Goal: Information Seeking & Learning: Learn about a topic

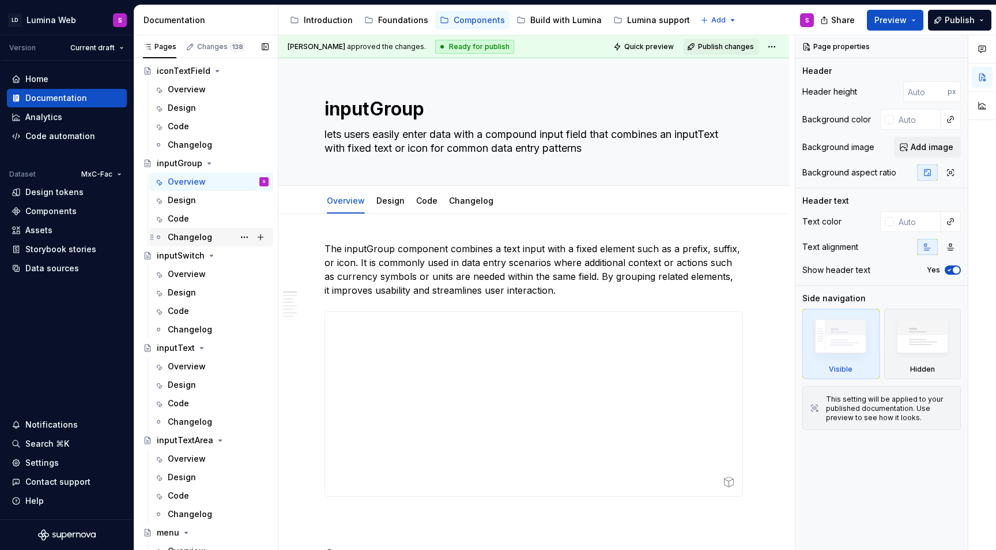
scroll to position [1508, 0]
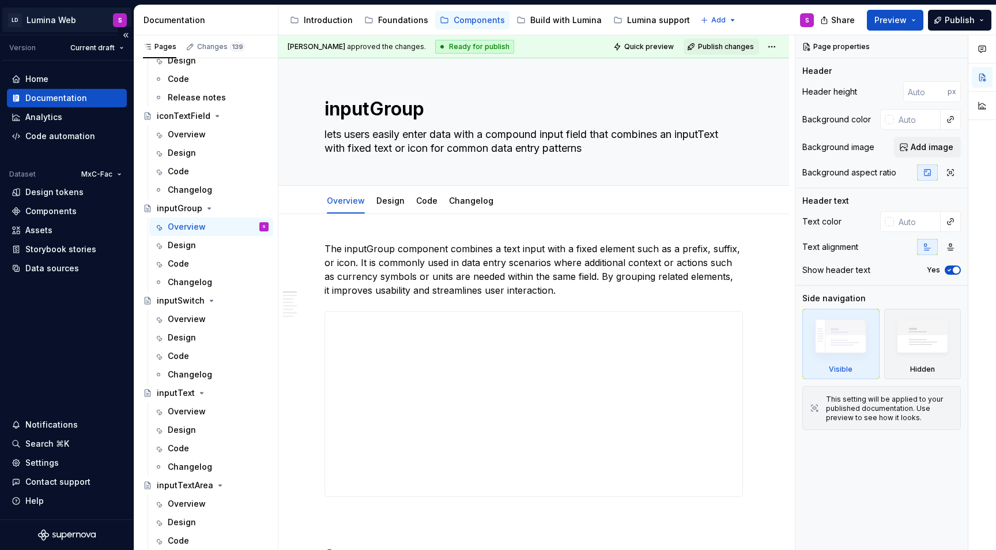
type textarea "*"
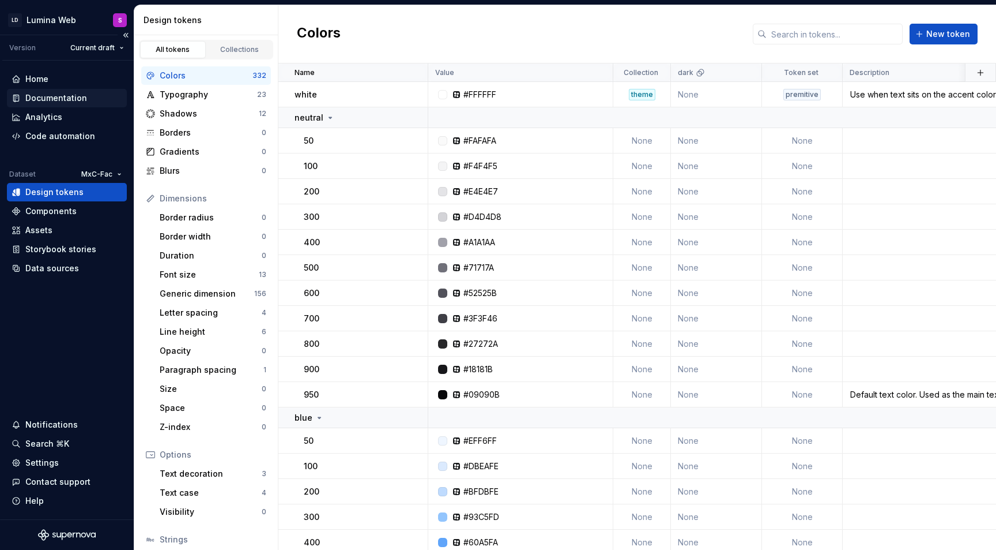
click at [59, 95] on div "Documentation" at bounding box center [56, 98] width 62 height 12
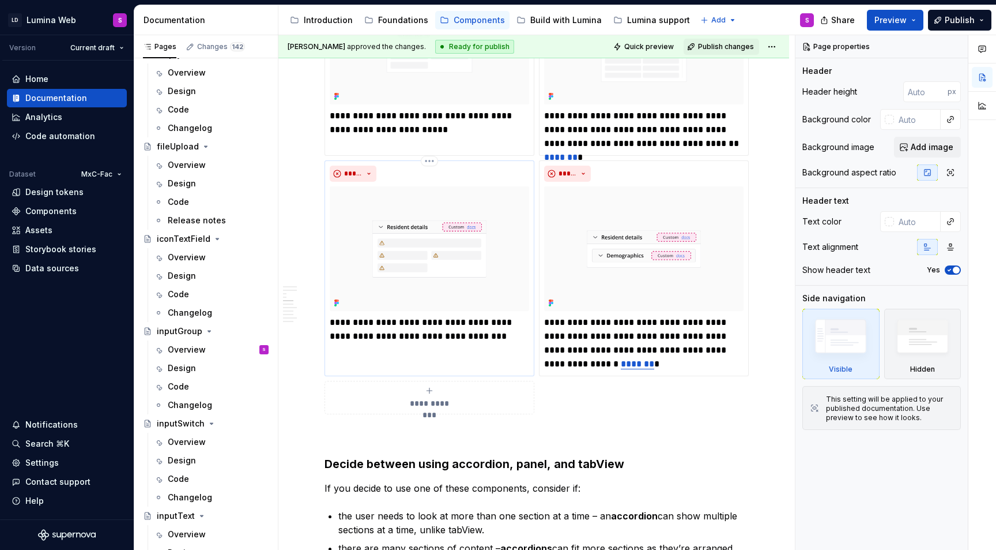
scroll to position [1797, 0]
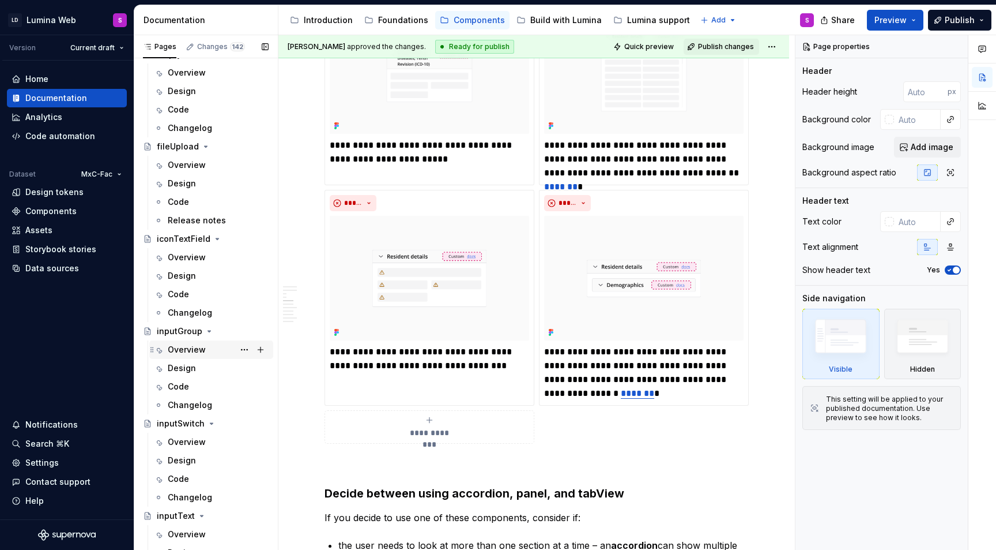
click at [185, 347] on div "Overview" at bounding box center [187, 350] width 38 height 12
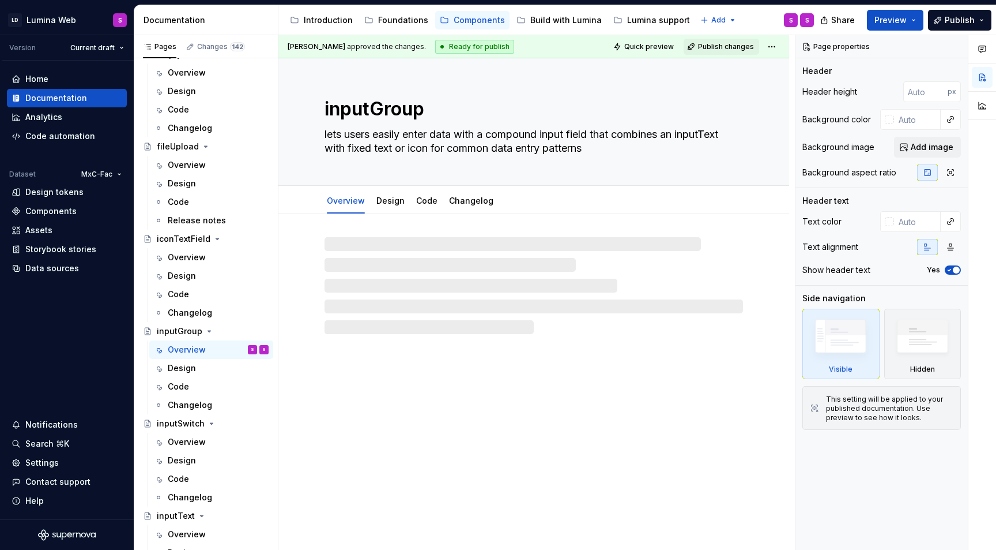
type textarea "*"
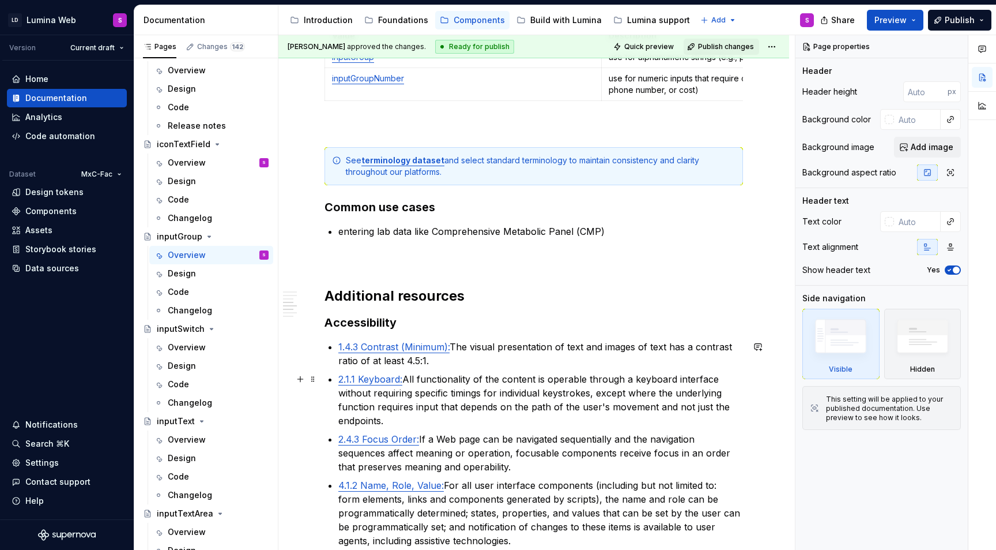
scroll to position [1990, 0]
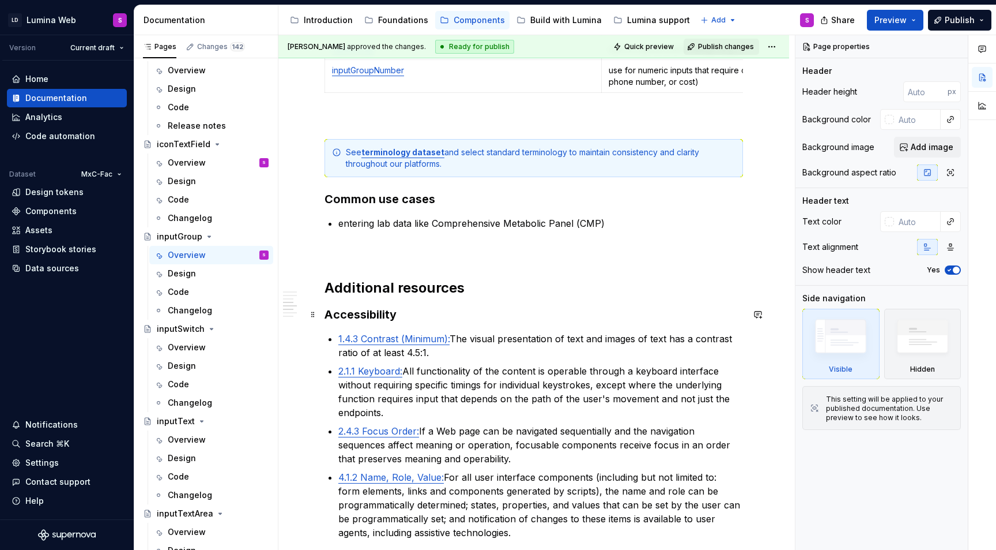
click at [408, 312] on h3 "Accessibility" at bounding box center [534, 314] width 419 height 16
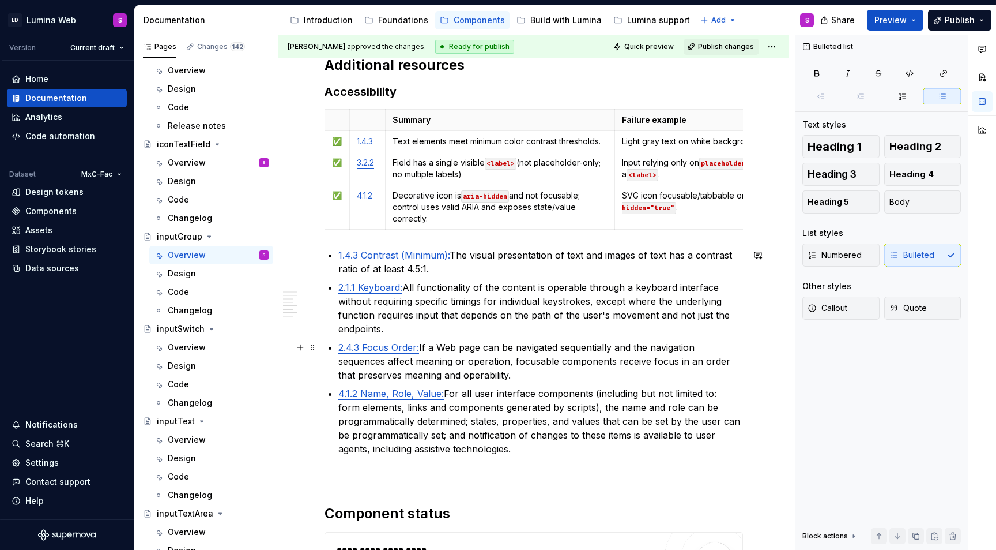
scroll to position [2235, 0]
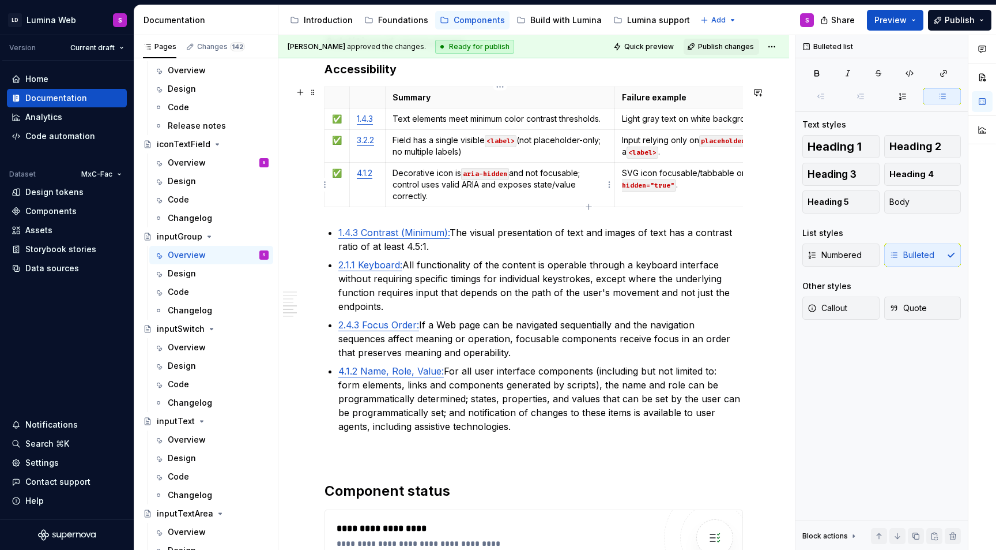
click at [486, 193] on p "Decorative icon is aria-hidden and not focusable; control uses valid ARIA and e…" at bounding box center [501, 184] width 216 height 35
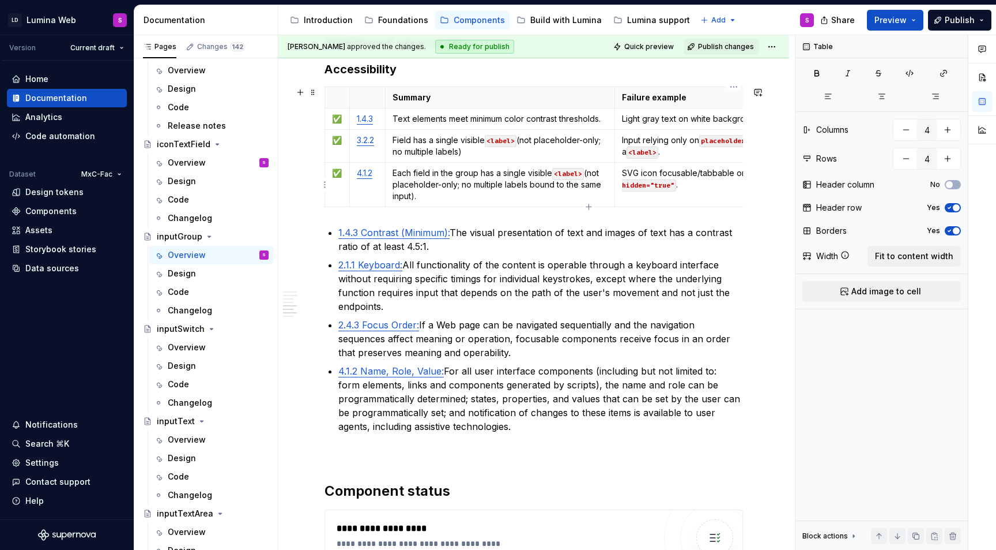
click at [673, 191] on td "SVG icon focusable/tabbable or missing aria-hidden="true" ." at bounding box center [734, 184] width 238 height 44
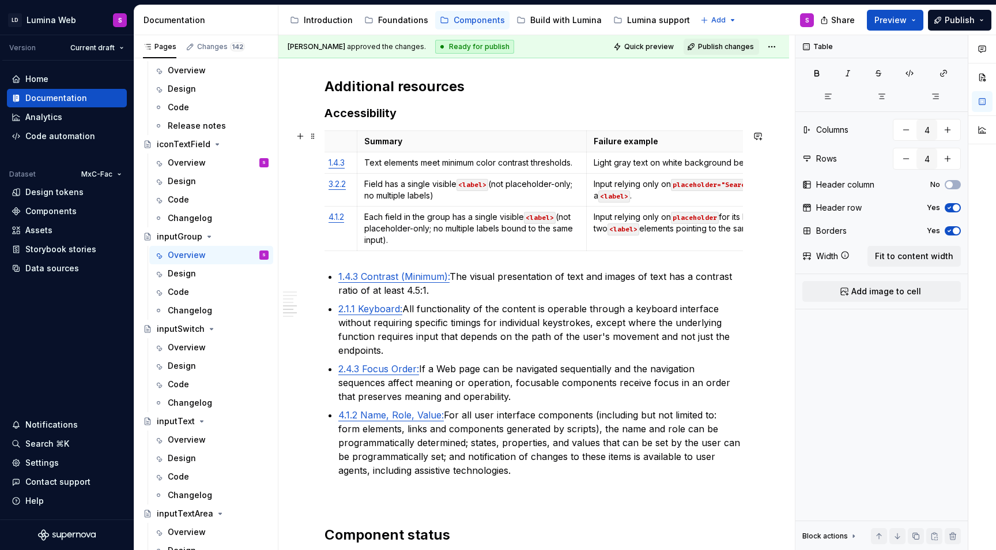
scroll to position [0, 0]
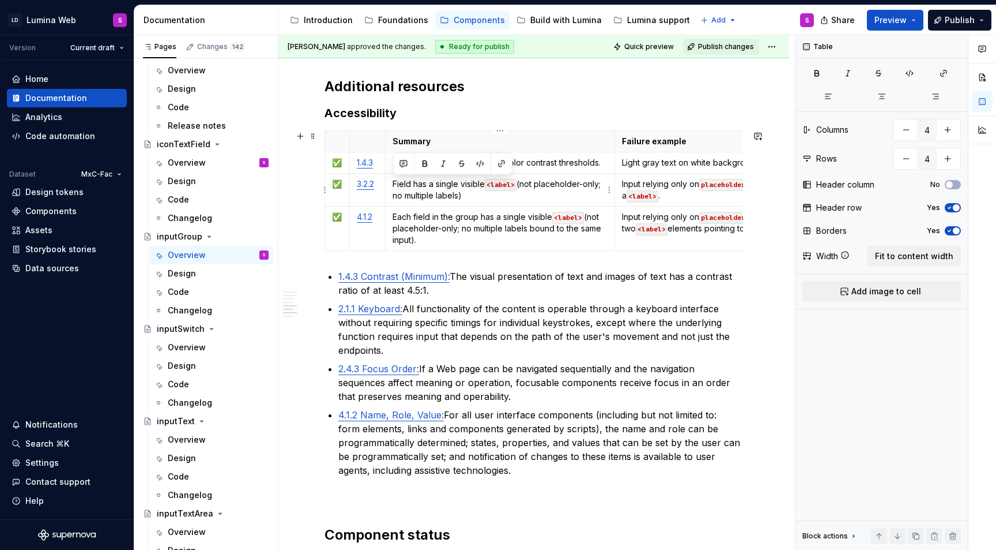
drag, startPoint x: 473, startPoint y: 195, endPoint x: 390, endPoint y: 180, distance: 83.9
click at [390, 180] on td "Field has a single visible <label> (not placeholder-only; no multiple labels)" at bounding box center [500, 189] width 230 height 33
click at [673, 197] on p "Input relying only on placeholder="Search" without a <label> ." at bounding box center [734, 189] width 224 height 23
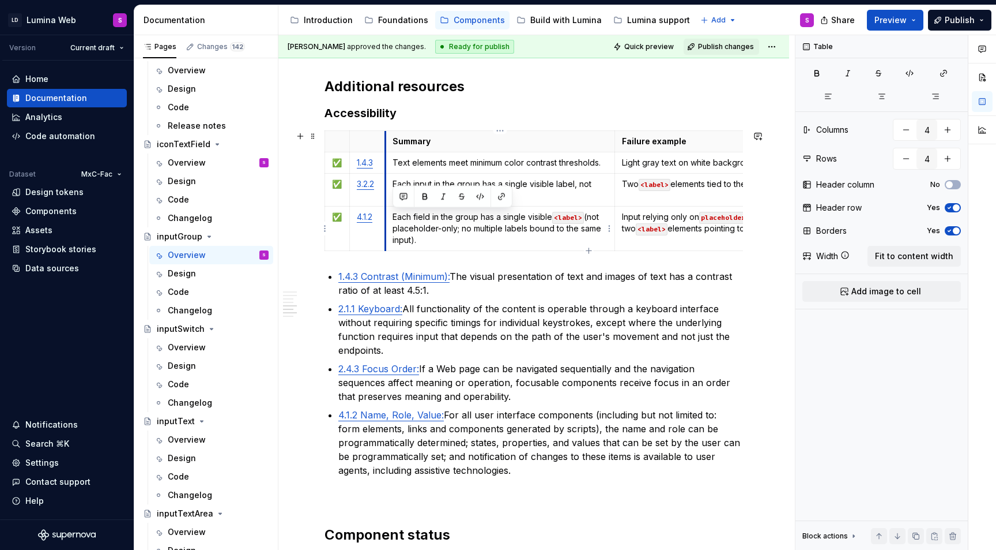
drag, startPoint x: 417, startPoint y: 238, endPoint x: 386, endPoint y: 210, distance: 41.3
click at [386, 210] on td "Each field in the group has a single visible <label> (not placeholder-only; no …" at bounding box center [500, 228] width 230 height 44
click at [428, 235] on p "Each field in the group has a single visible <label> (not placeholder-only; no …" at bounding box center [501, 228] width 216 height 35
click at [454, 236] on p "Each field in the group has a single visible <label> (not placeholder-only; no …" at bounding box center [501, 228] width 216 height 35
type textarea "*"
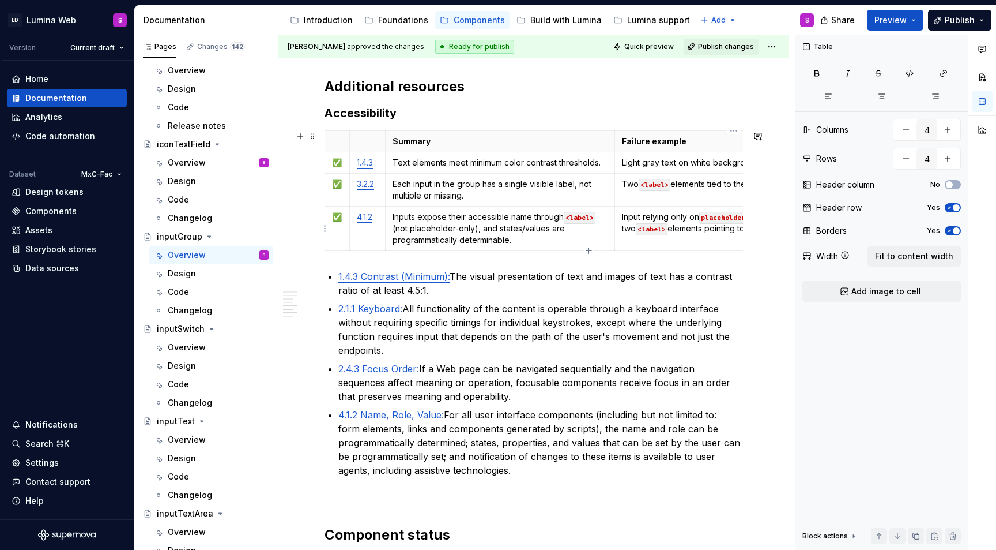
click at [682, 242] on td "Input relying only on placeholder for its label, or two <label> elements pointi…" at bounding box center [734, 228] width 238 height 44
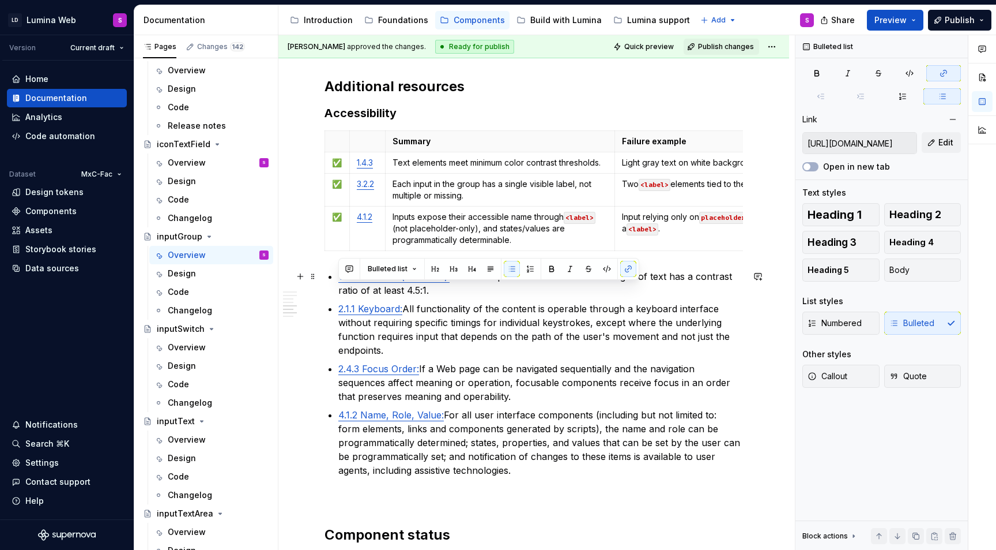
type input "https://www.w3.org/TR/WCAG22/#contrast-minimum"
drag, startPoint x: 519, startPoint y: 473, endPoint x: 325, endPoint y: 282, distance: 272.0
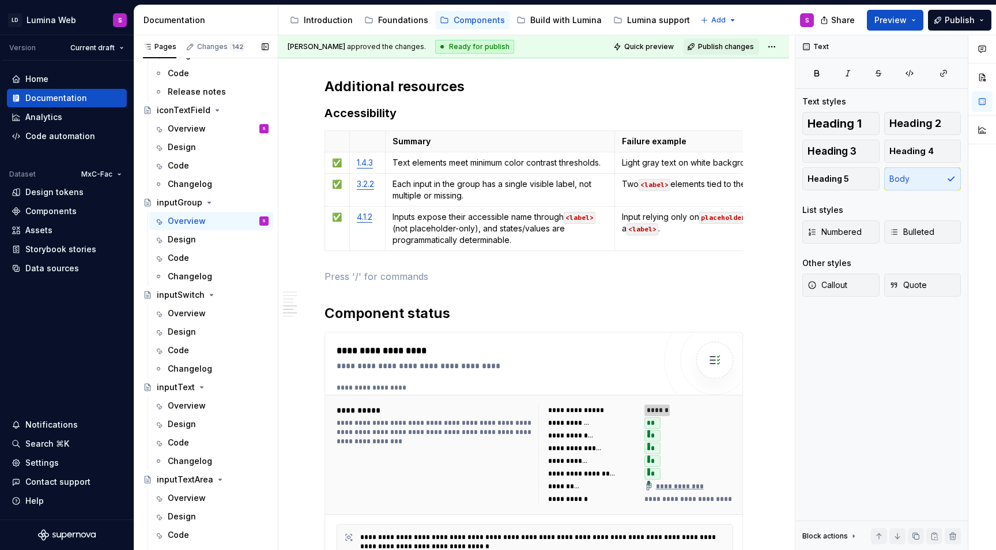
scroll to position [1523, 0]
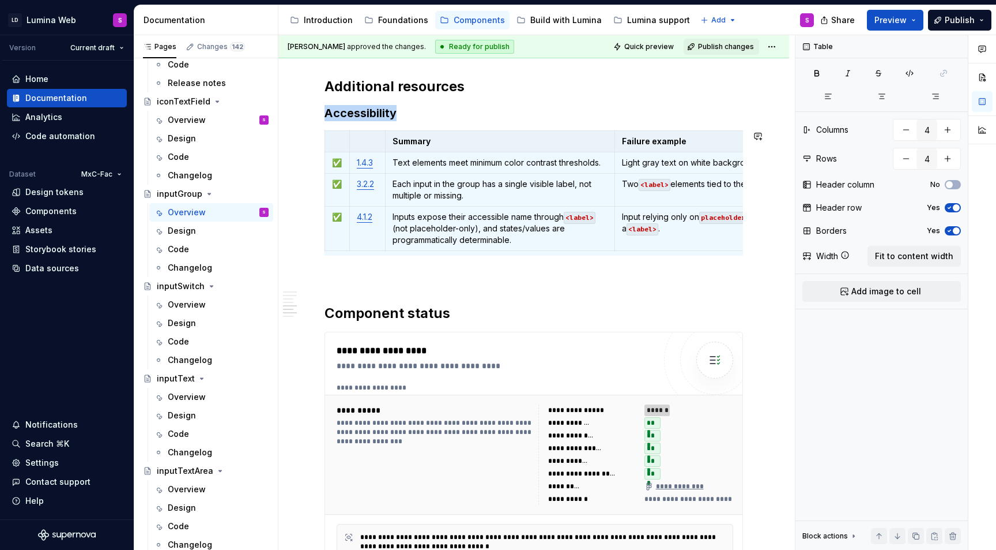
copy h3 "Accessibility"
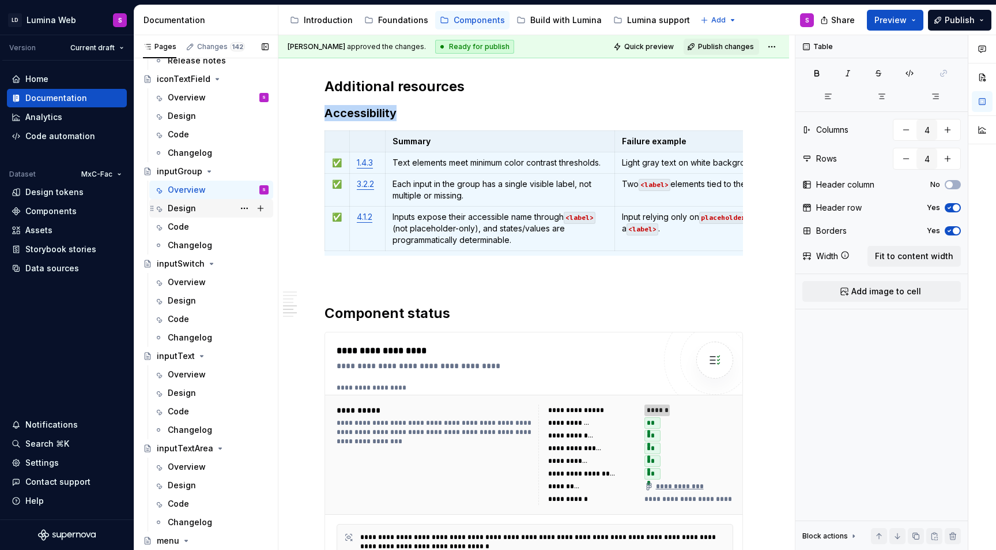
scroll to position [1551, 0]
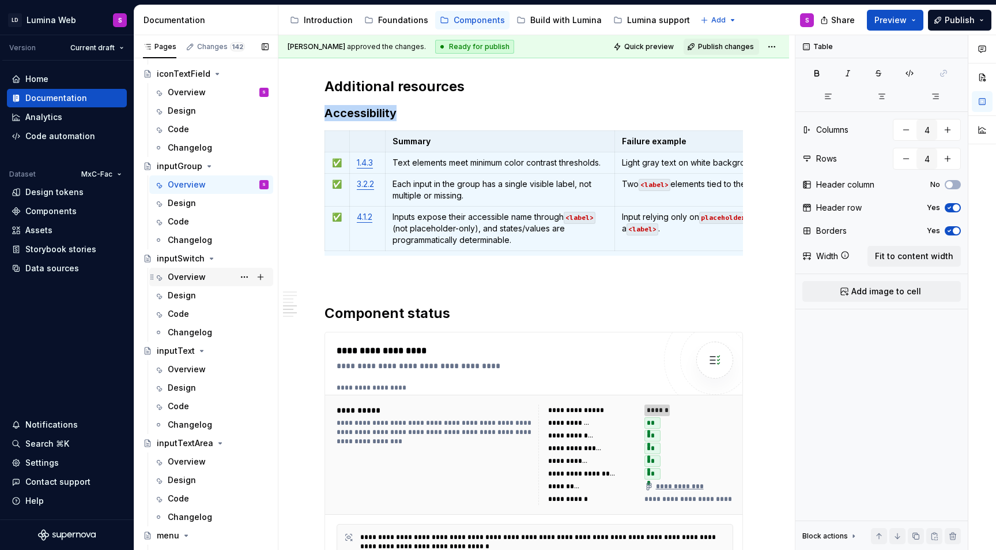
click at [200, 280] on div "Overview" at bounding box center [187, 277] width 38 height 12
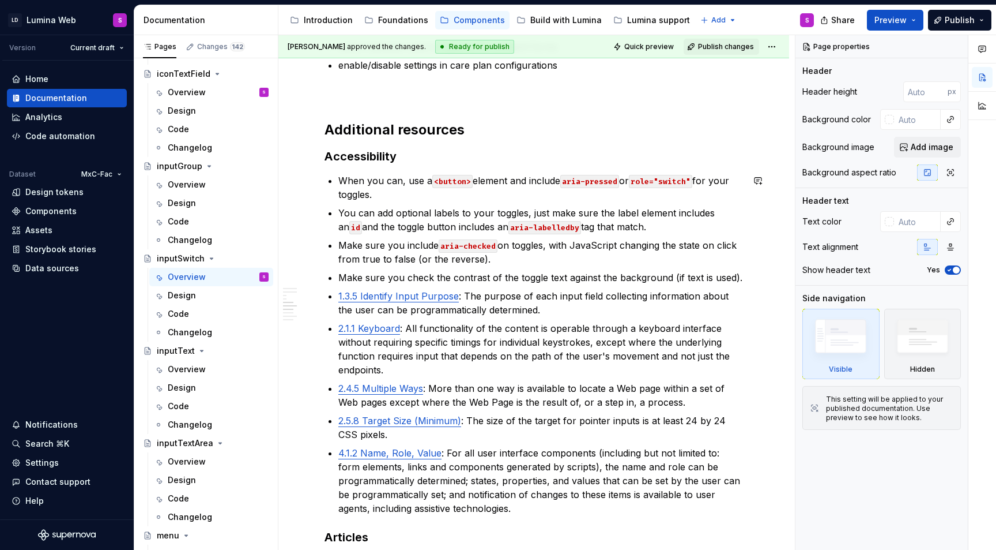
scroll to position [1605, 0]
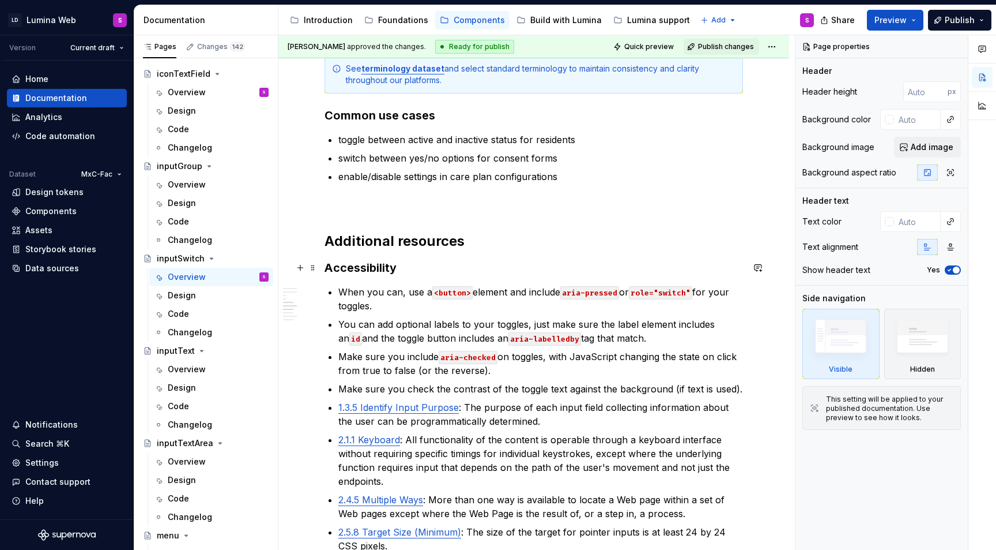
click at [432, 259] on h3 "Accessibility" at bounding box center [534, 267] width 419 height 16
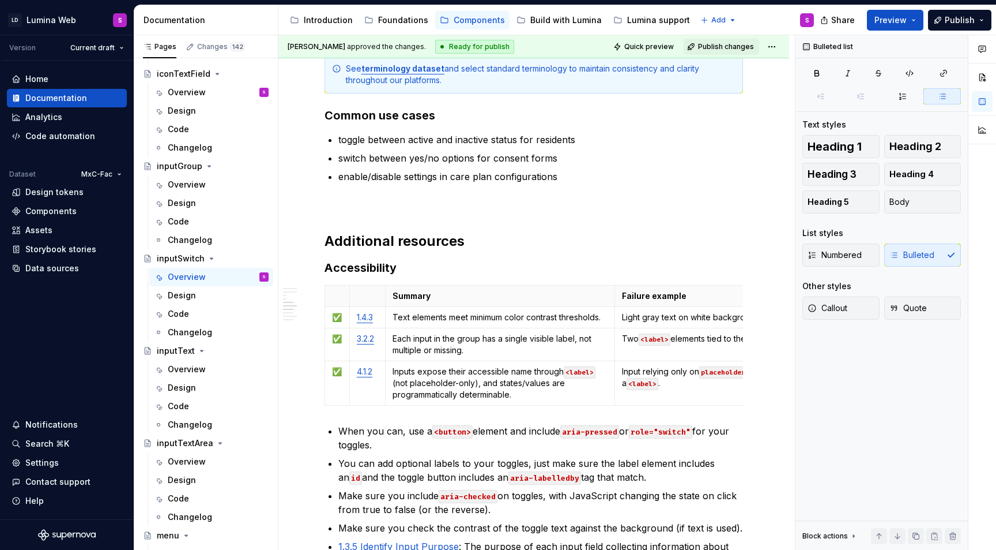
type textarea "*"
click at [327, 343] on html "LD Lumina Web S Version Current draft Home Documentation Analytics Code automat…" at bounding box center [498, 275] width 996 height 550
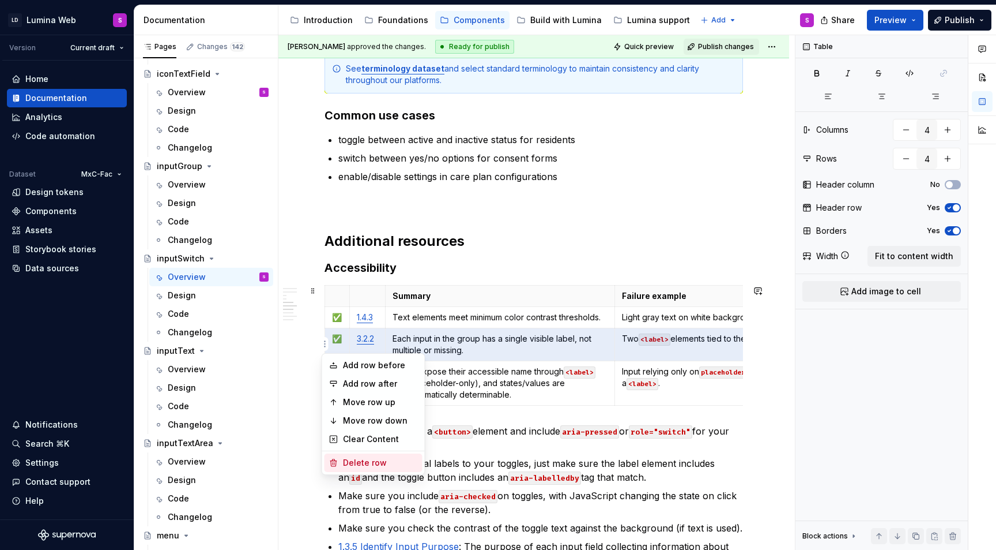
click at [373, 466] on div "Delete row" at bounding box center [380, 463] width 75 height 12
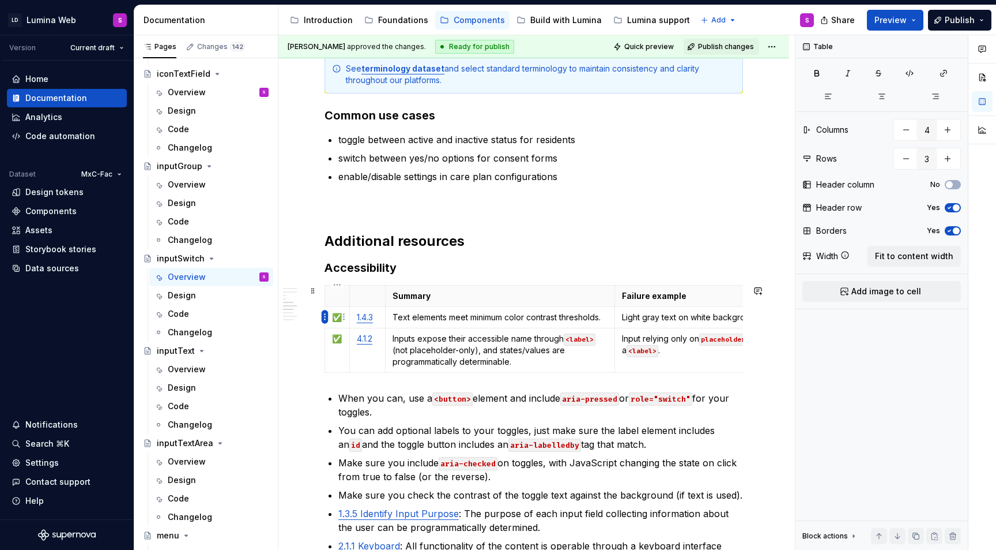
click at [327, 311] on html "LD Lumina Web S Version Current draft Home Documentation Analytics Code automat…" at bounding box center [498, 275] width 996 height 550
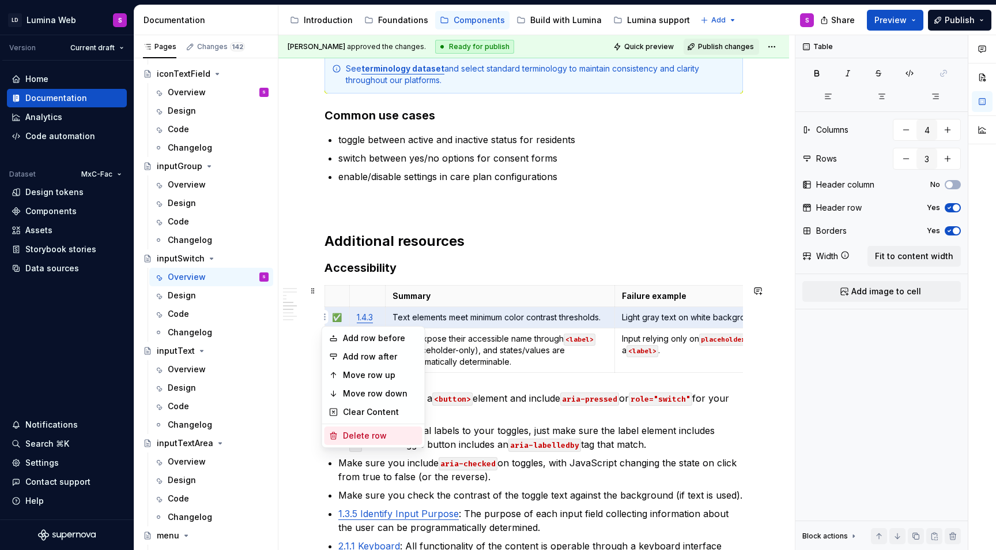
click at [352, 433] on div "Delete row" at bounding box center [380, 436] width 75 height 12
type input "2"
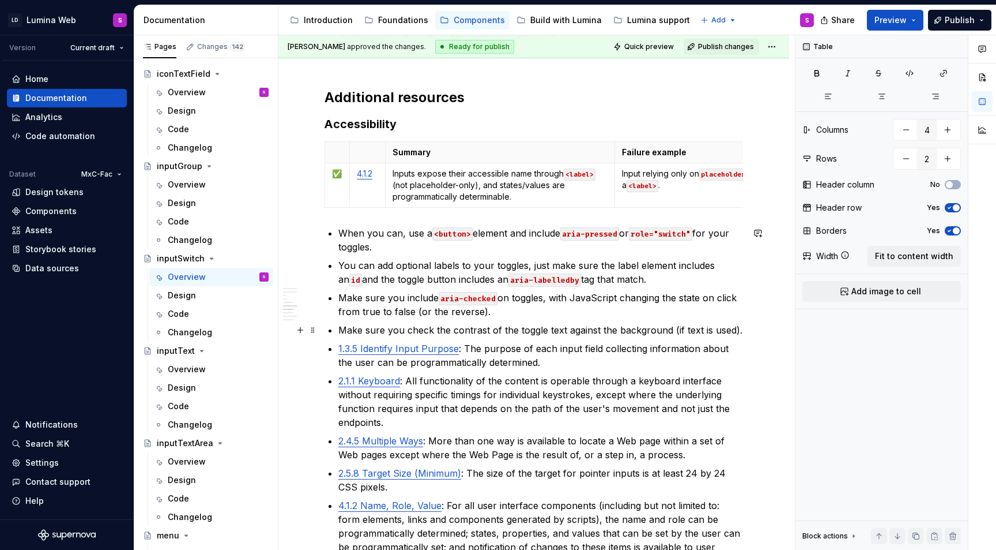
scroll to position [1750, 0]
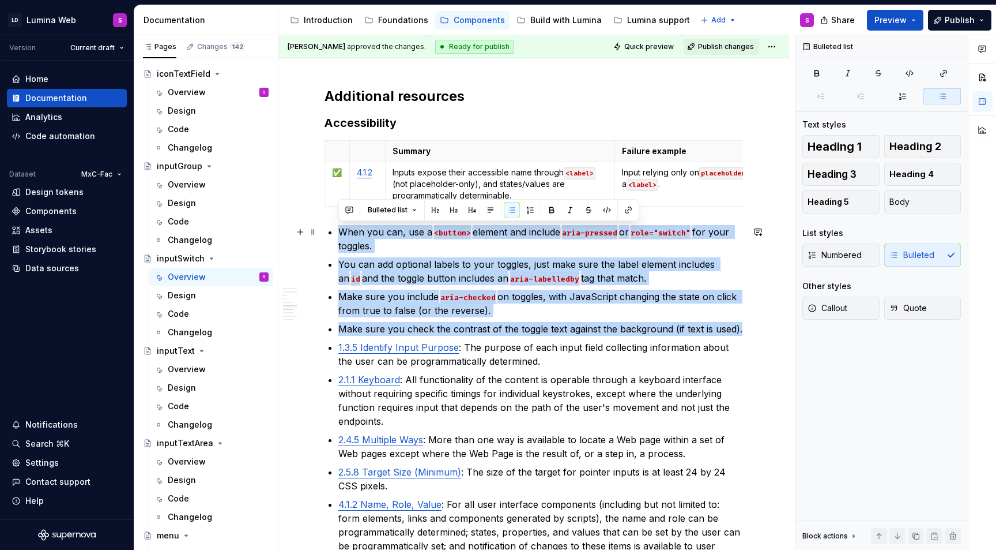
drag, startPoint x: 745, startPoint y: 329, endPoint x: 336, endPoint y: 231, distance: 420.3
copy ul "When you can, use a <button> element and include aria-pressed or role="switch" …"
type textarea "*"
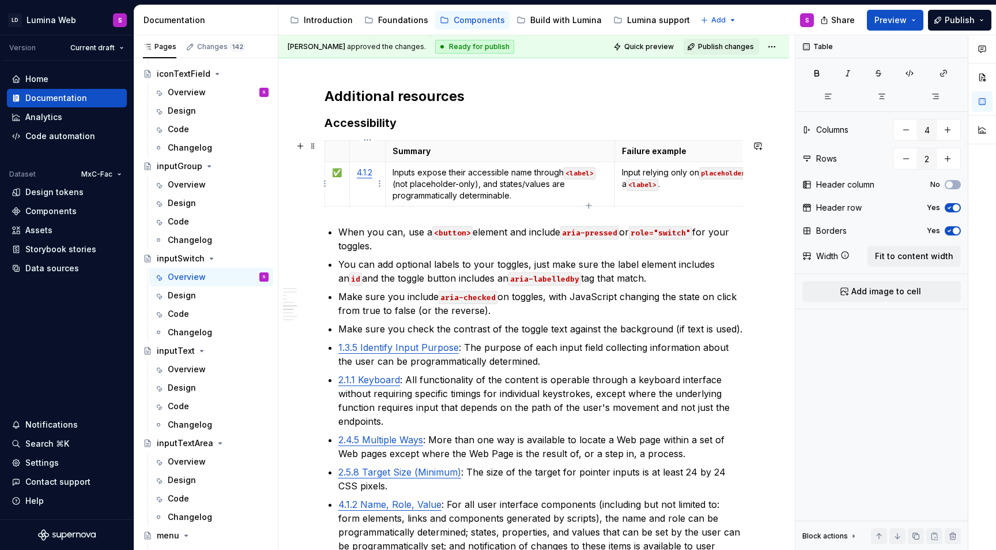
click at [381, 171] on td "4.1.2" at bounding box center [367, 183] width 36 height 44
type input "3"
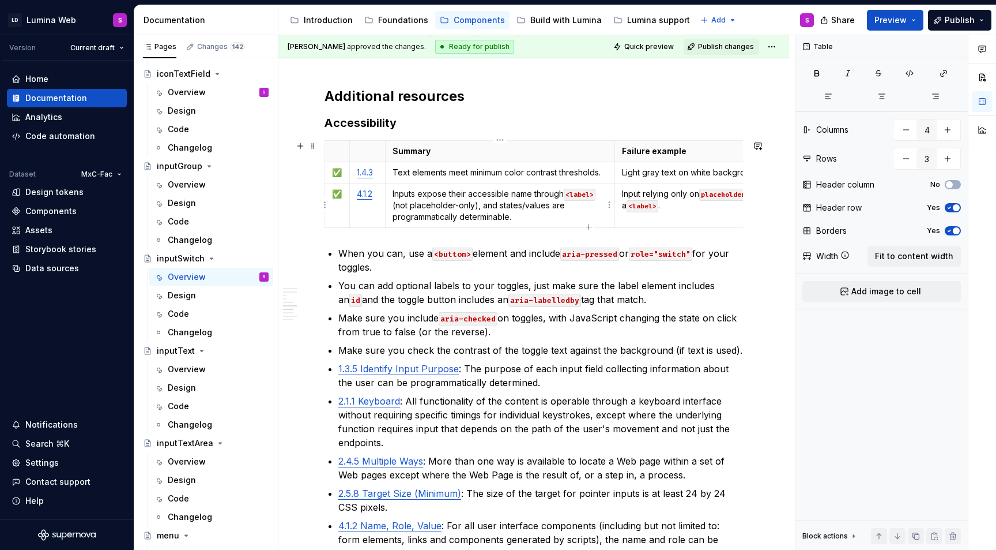
click at [402, 191] on p "Inputs expose their accessible name through <label> (not placeholder-only), and…" at bounding box center [501, 205] width 216 height 35
type textarea "*"
click at [699, 196] on p "Input relying only on placeholder="Email" without a <label> ." at bounding box center [734, 199] width 224 height 23
click at [683, 213] on td "Input relying only on placeholder="Email" without a <label> ." at bounding box center [734, 205] width 238 height 44
click at [325, 202] on html "LD Lumina Web S Version Current draft Home Documentation Analytics Code automat…" at bounding box center [498, 275] width 996 height 550
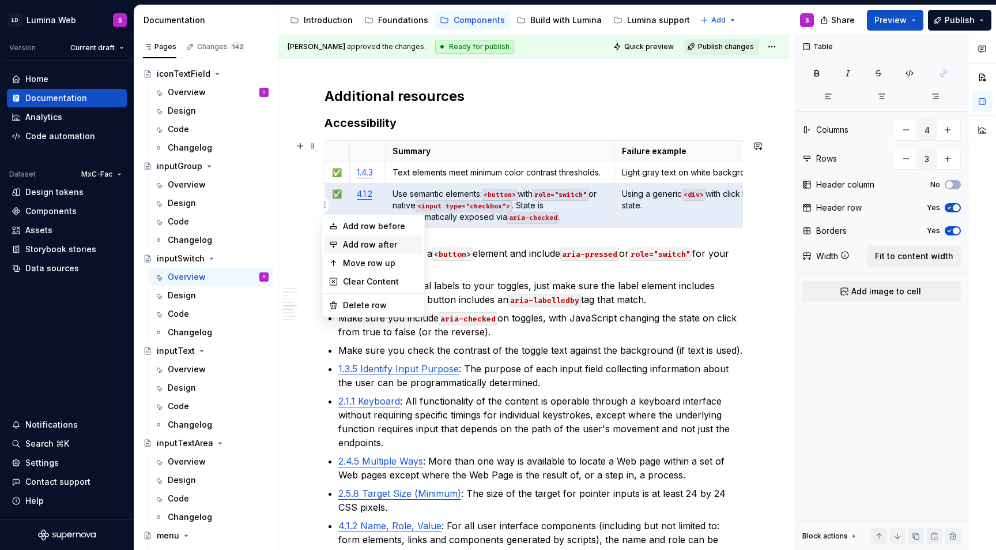
click at [364, 245] on div "Add row after" at bounding box center [380, 245] width 75 height 12
type input "4"
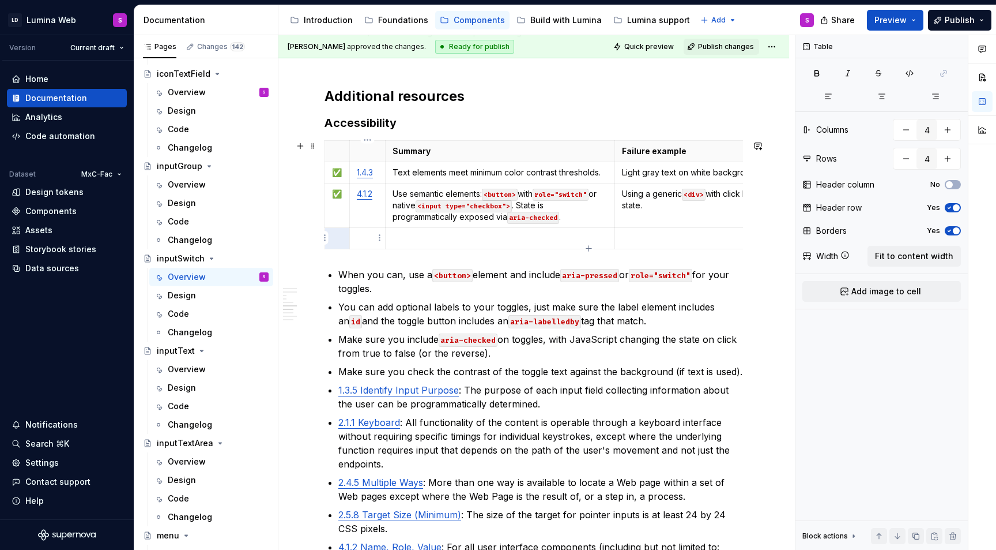
click at [364, 236] on p at bounding box center [367, 238] width 21 height 12
click at [366, 210] on td "4.1.2" at bounding box center [367, 205] width 36 height 44
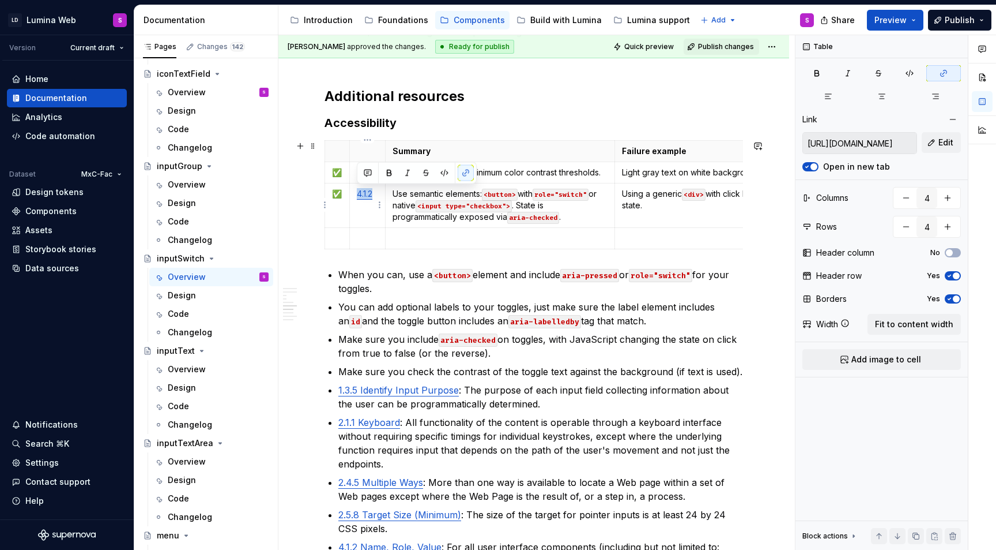
copy link "4.1.2"
click at [363, 230] on td at bounding box center [367, 237] width 36 height 21
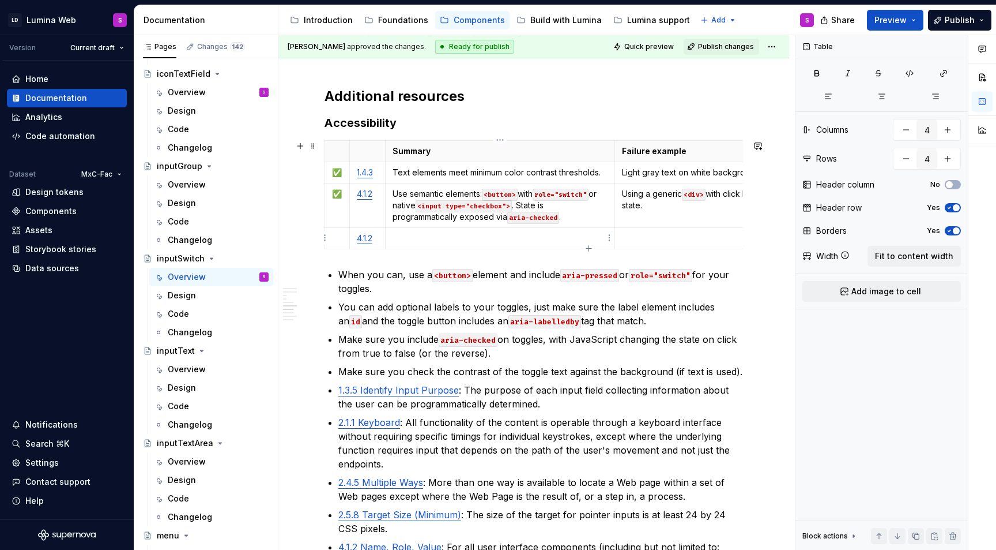
click at [468, 234] on p at bounding box center [501, 238] width 216 height 12
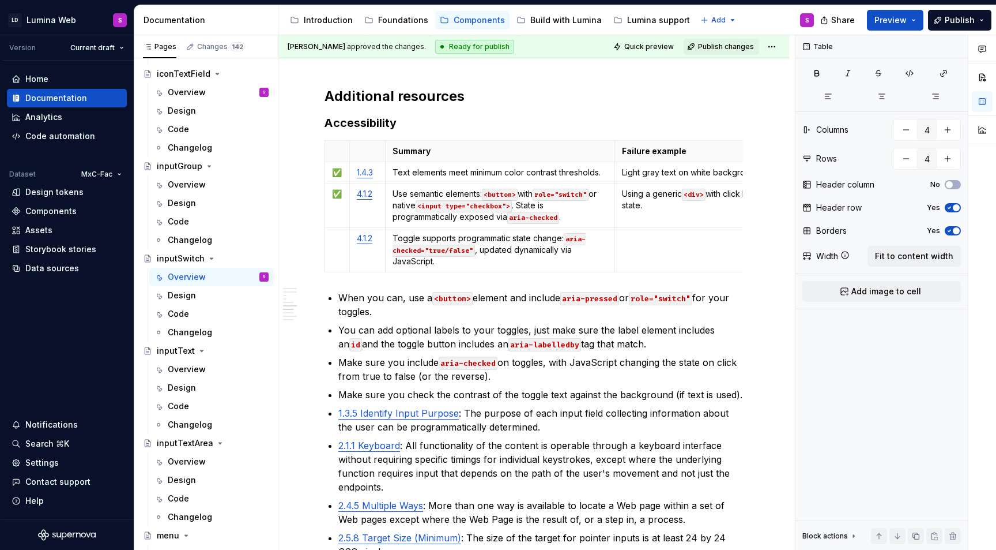
type textarea "*"
click at [650, 243] on p at bounding box center [734, 238] width 224 height 12
click at [335, 202] on td "✅" at bounding box center [337, 205] width 25 height 44
copy p "✅"
click at [336, 232] on p at bounding box center [337, 238] width 10 height 12
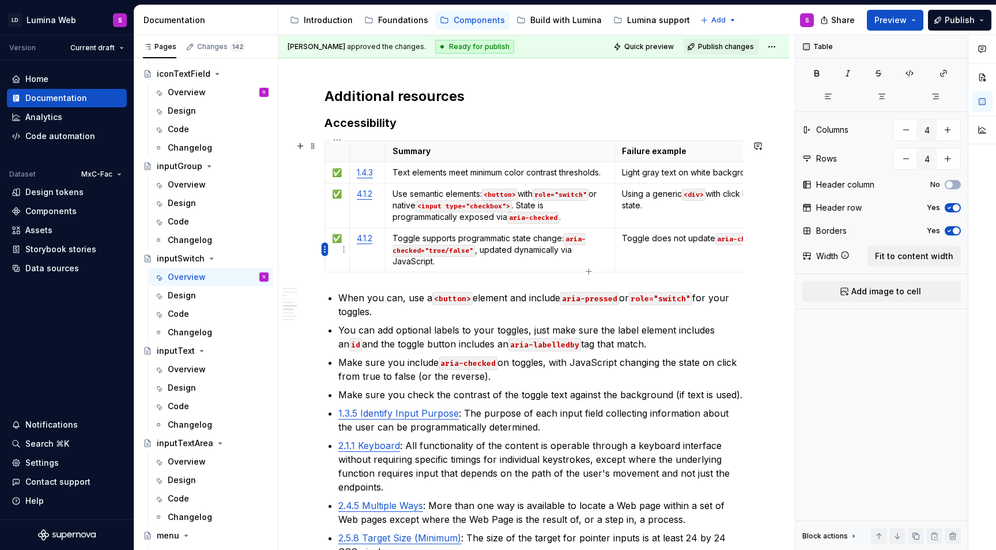
click at [323, 248] on html "LD Lumina Web S Version Current draft Home Documentation Analytics Code automat…" at bounding box center [498, 275] width 996 height 550
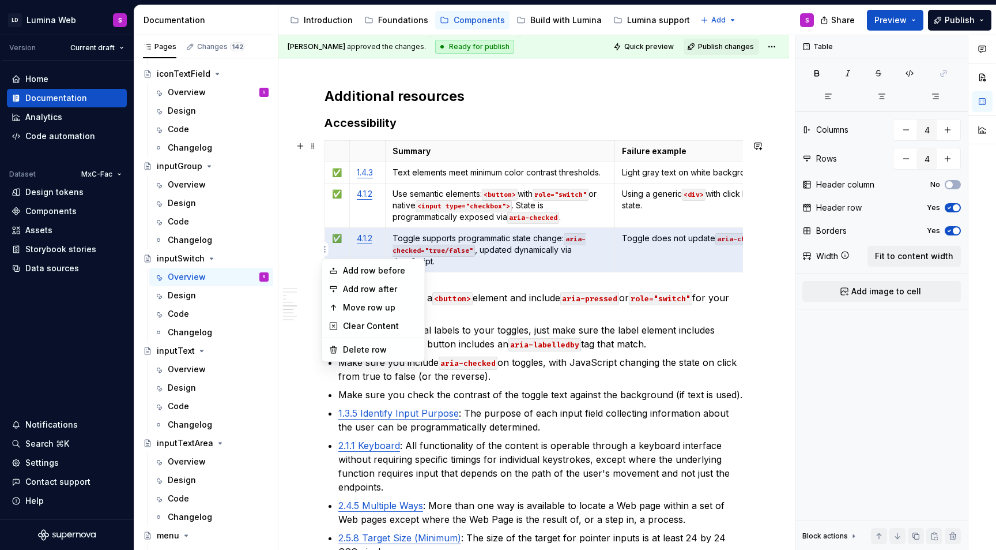
click at [325, 197] on html "LD Lumina Web S Version Current draft Home Documentation Analytics Code automat…" at bounding box center [498, 275] width 996 height 550
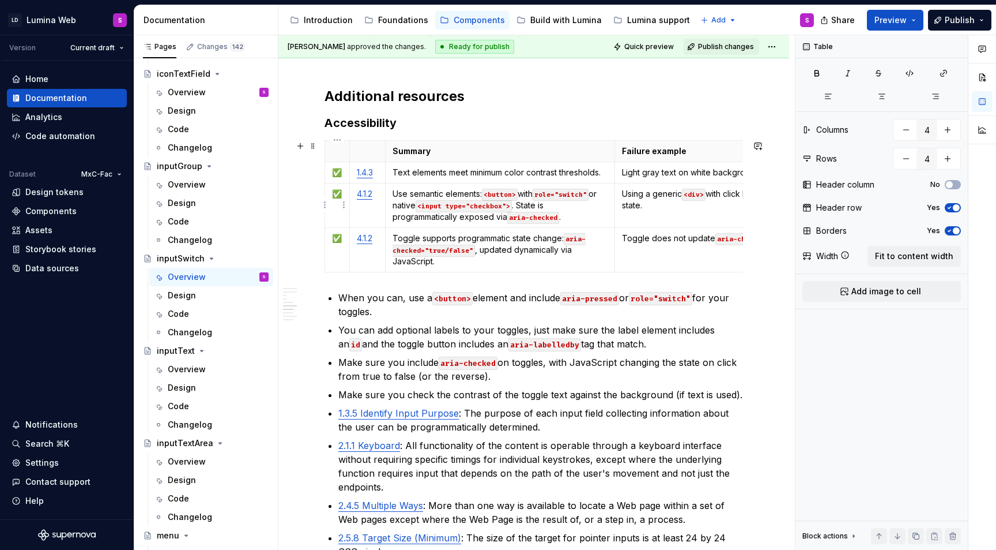
click at [342, 192] on p "✅" at bounding box center [337, 194] width 10 height 12
click at [324, 201] on html "LD Lumina Web S Version Current draft Home Documentation Analytics Code automat…" at bounding box center [498, 275] width 996 height 550
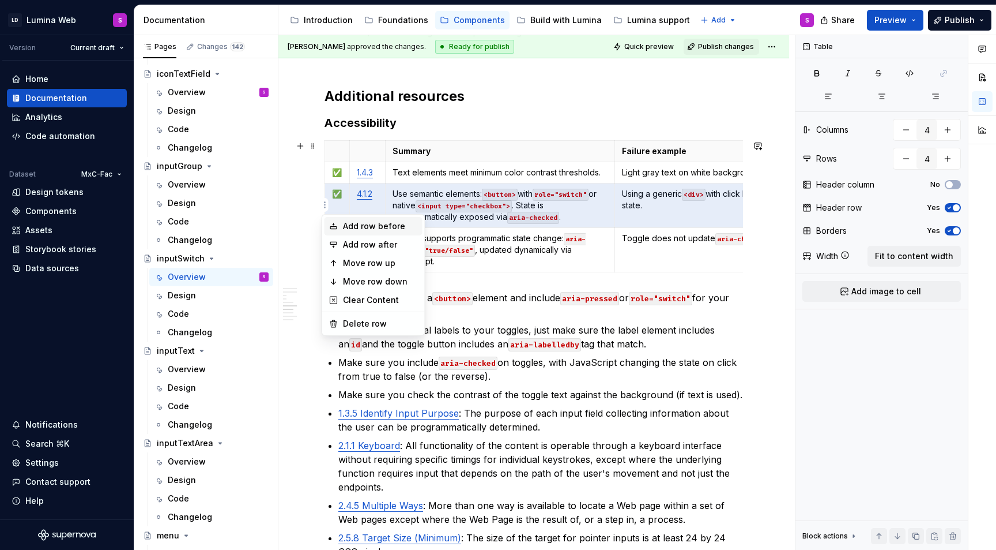
click at [371, 227] on div "Add row before" at bounding box center [380, 226] width 75 height 12
type input "5"
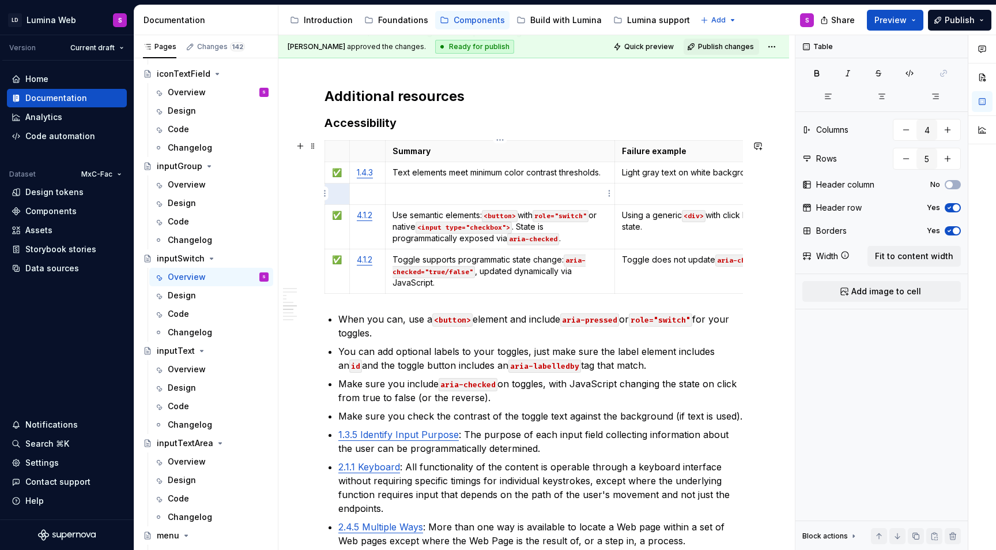
click at [431, 194] on p at bounding box center [501, 194] width 216 height 12
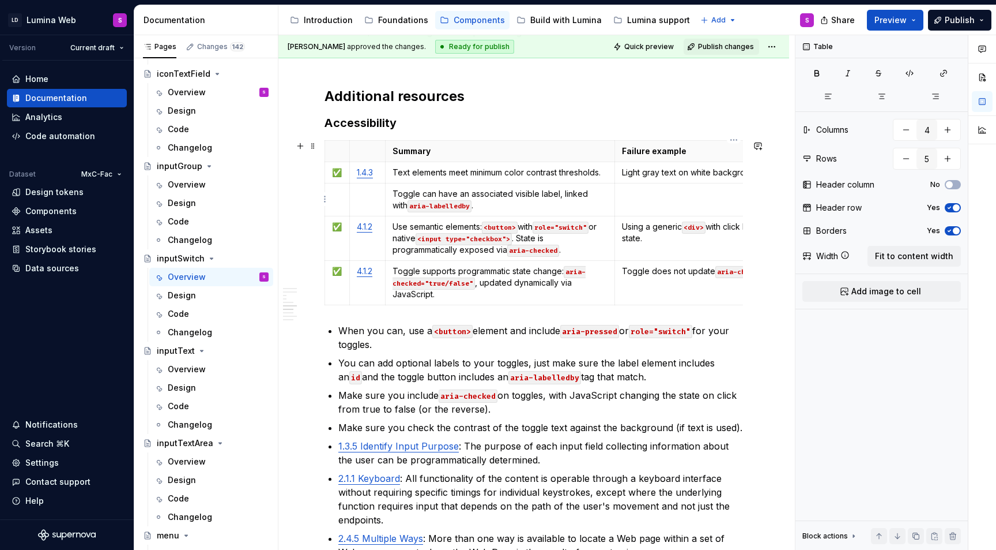
click at [634, 191] on p at bounding box center [734, 194] width 224 height 12
click at [362, 202] on td at bounding box center [367, 199] width 36 height 33
click at [340, 174] on body "LD Lumina Web S Version Current draft Home Documentation Analytics Code automat…" at bounding box center [498, 275] width 996 height 550
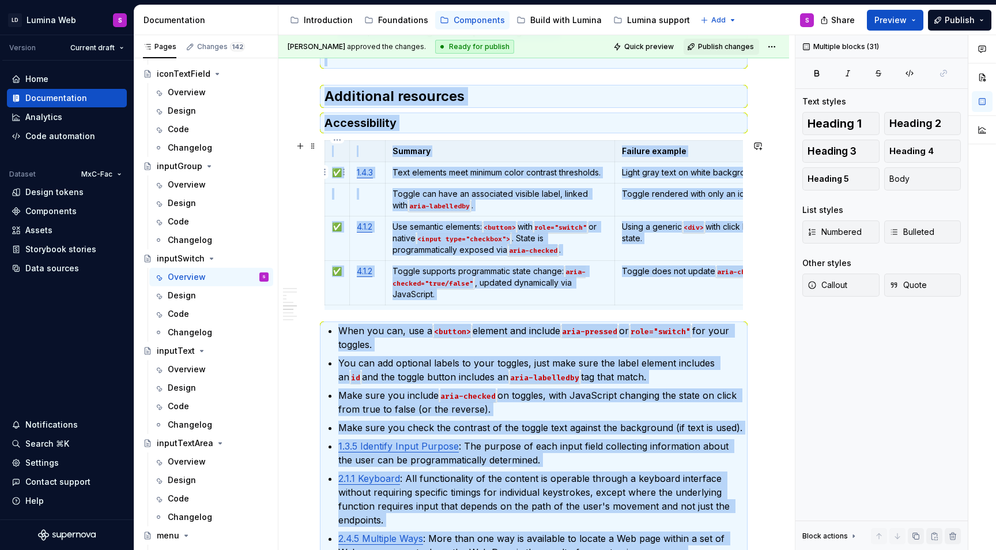
click at [334, 172] on p "✅" at bounding box center [337, 173] width 10 height 12
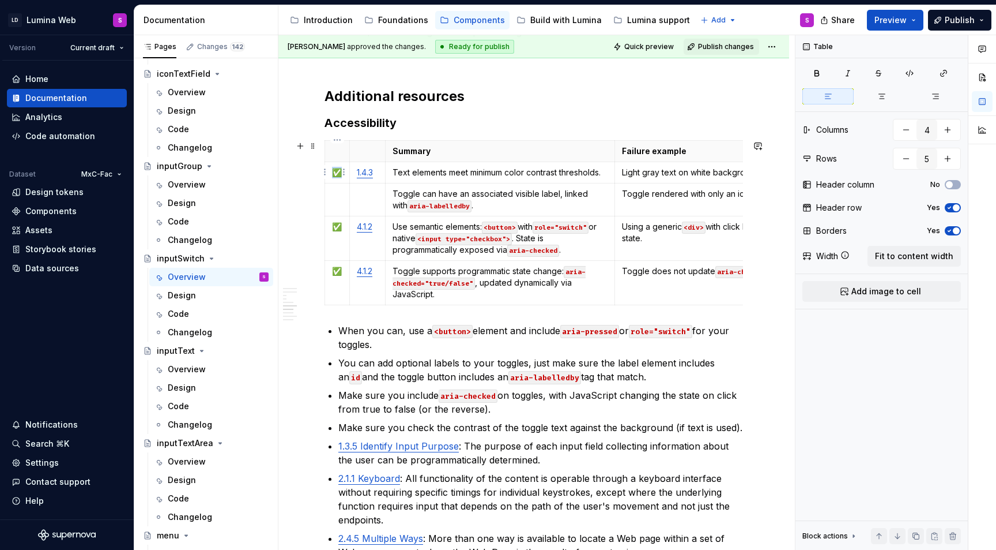
click at [334, 172] on p "✅" at bounding box center [337, 173] width 10 height 12
copy p "✅"
click at [336, 206] on td at bounding box center [337, 199] width 25 height 33
click at [359, 202] on td at bounding box center [367, 199] width 36 height 33
type textarea "*"
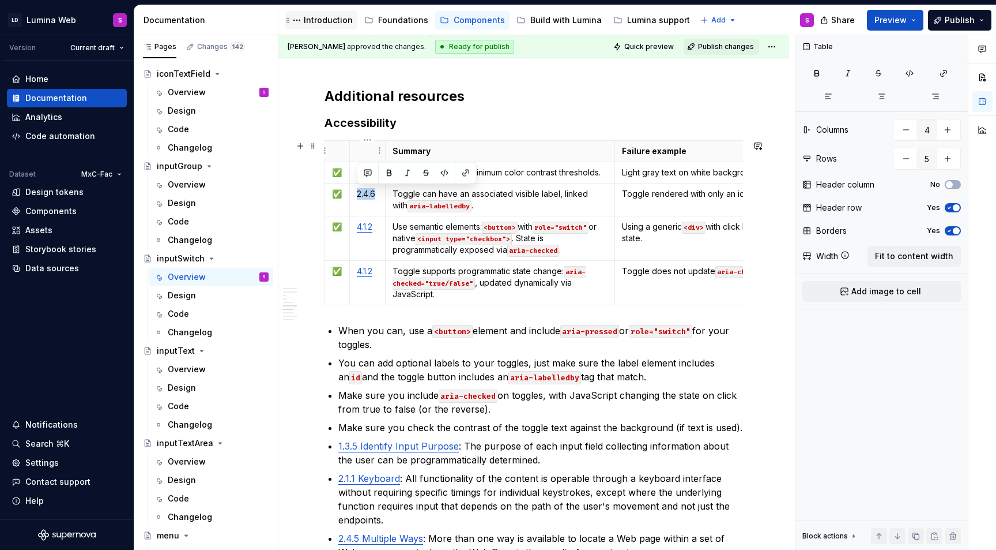
copy p "2.4.6"
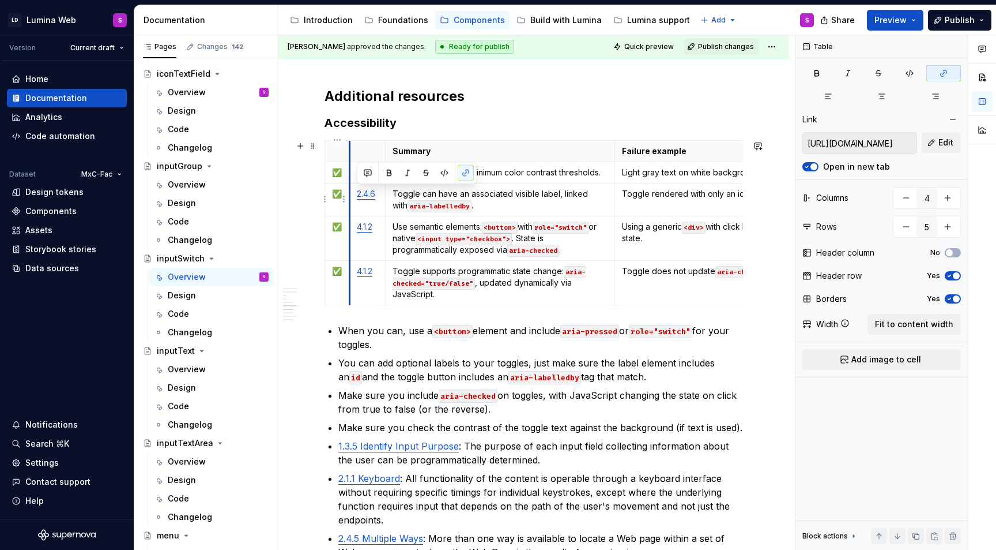
click at [348, 199] on td "✅" at bounding box center [337, 199] width 25 height 33
click at [360, 206] on td "2.4.6" at bounding box center [367, 199] width 36 height 33
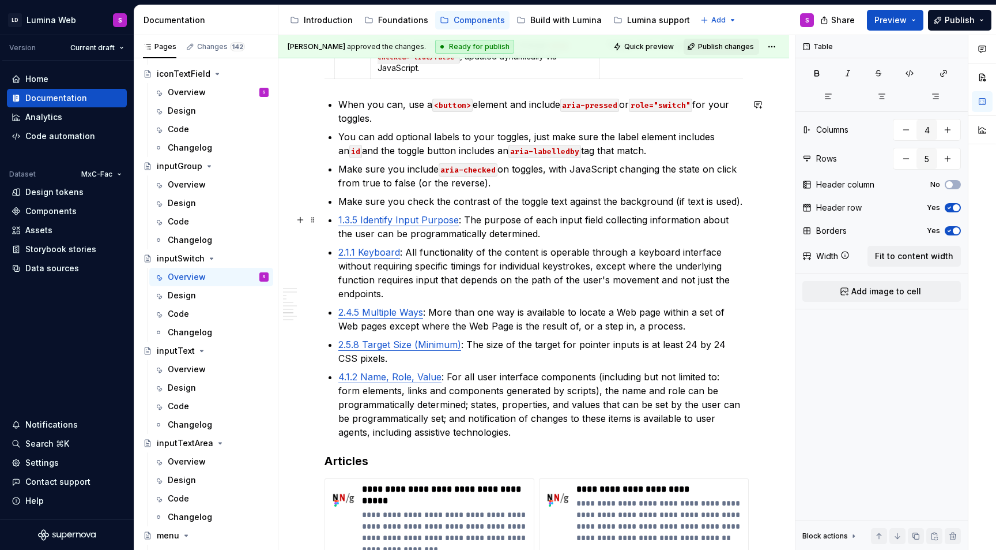
scroll to position [1978, 0]
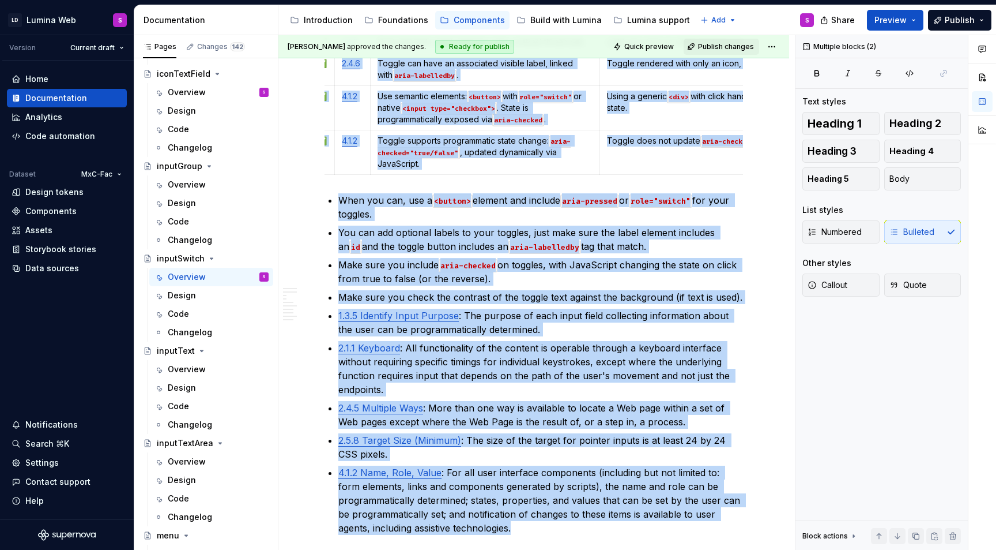
scroll to position [1858, 0]
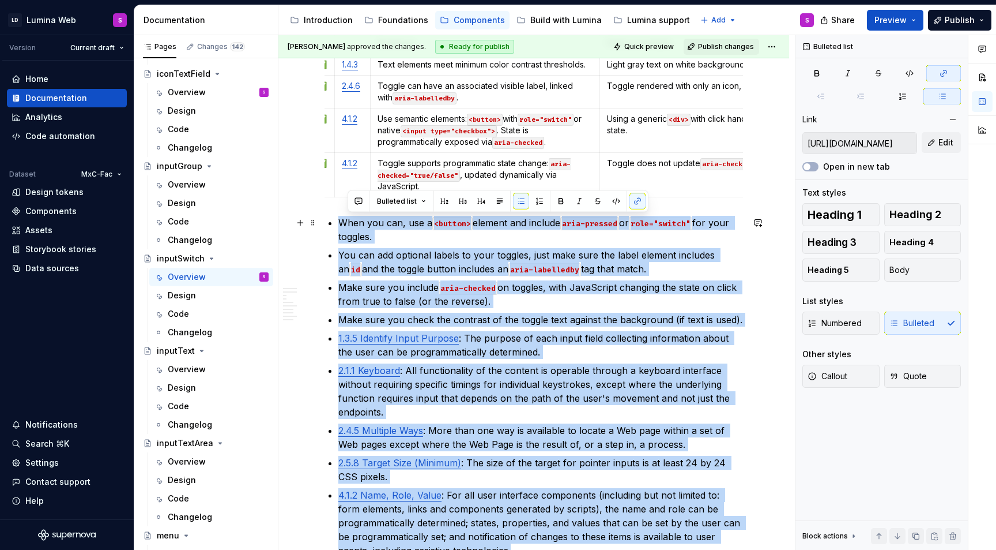
drag, startPoint x: 524, startPoint y: 427, endPoint x: 337, endPoint y: 225, distance: 275.1
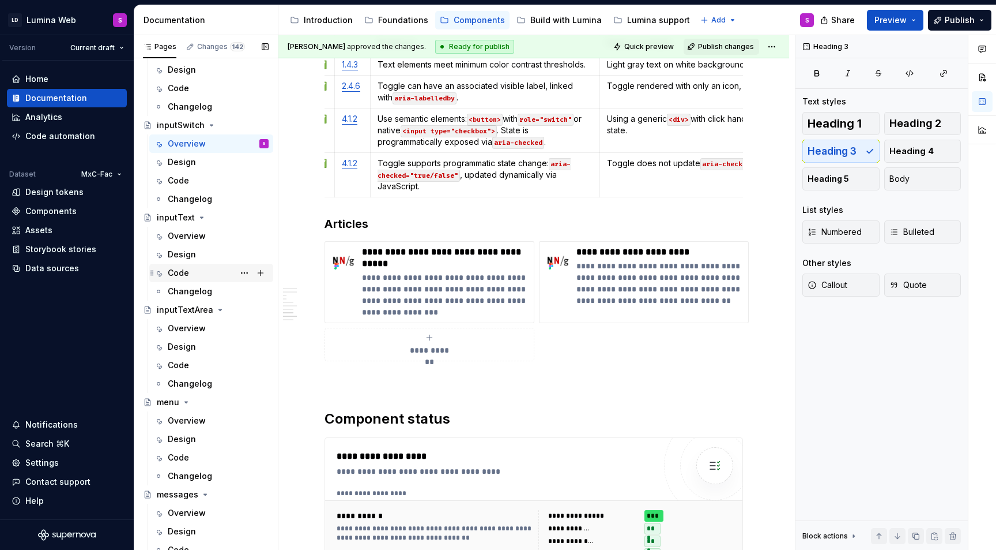
scroll to position [1680, 0]
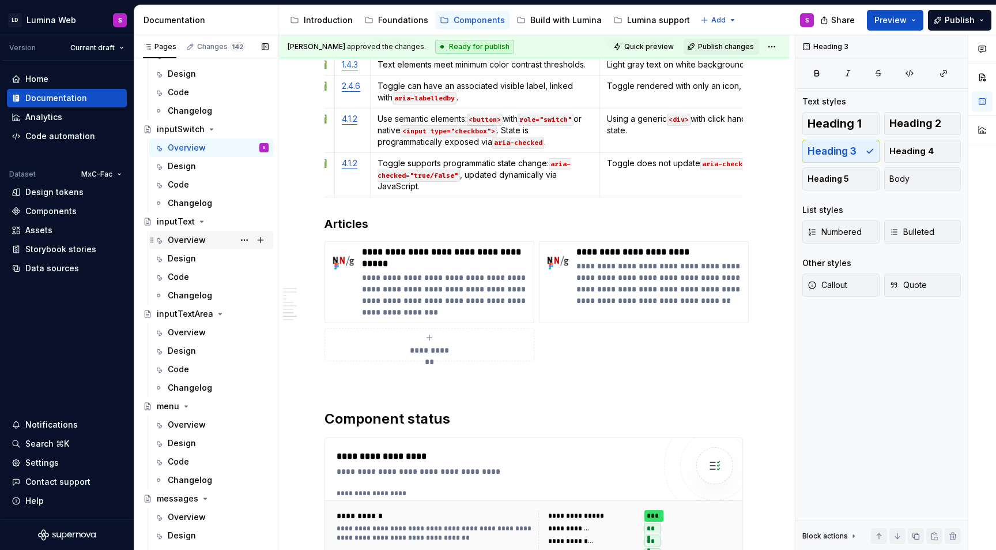
click at [182, 236] on div "Overview" at bounding box center [187, 240] width 38 height 12
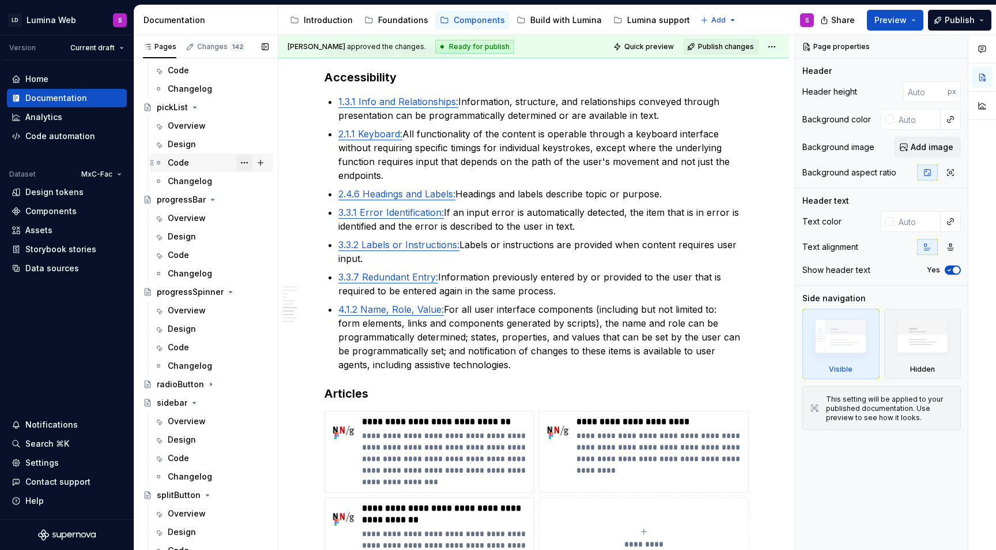
scroll to position [2533, 0]
click at [197, 218] on div "Overview" at bounding box center [187, 217] width 38 height 12
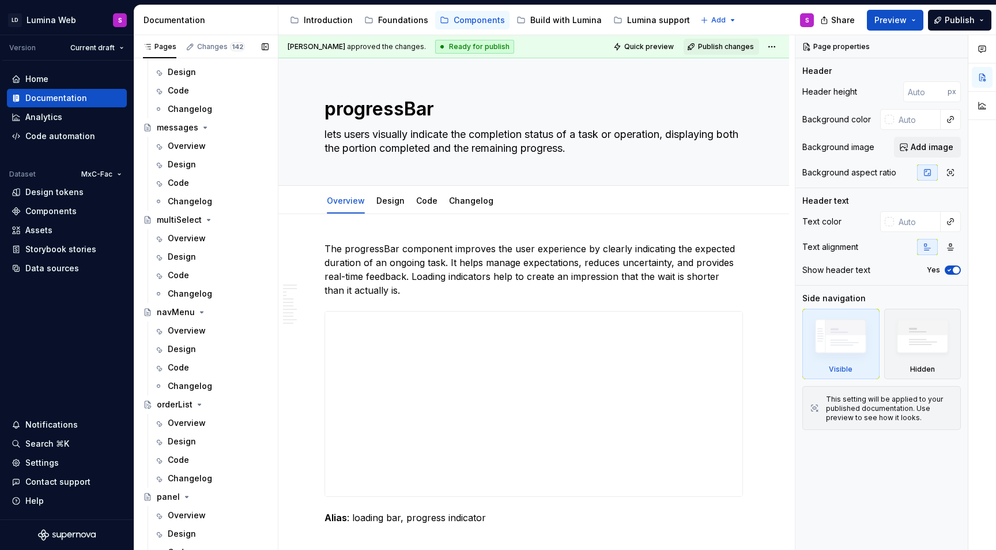
scroll to position [1952, 0]
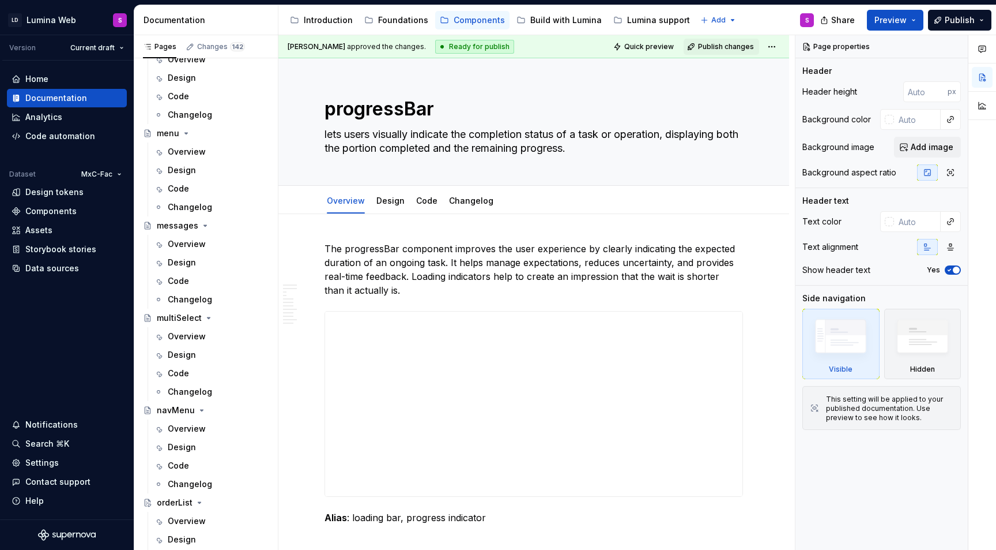
type textarea "*"
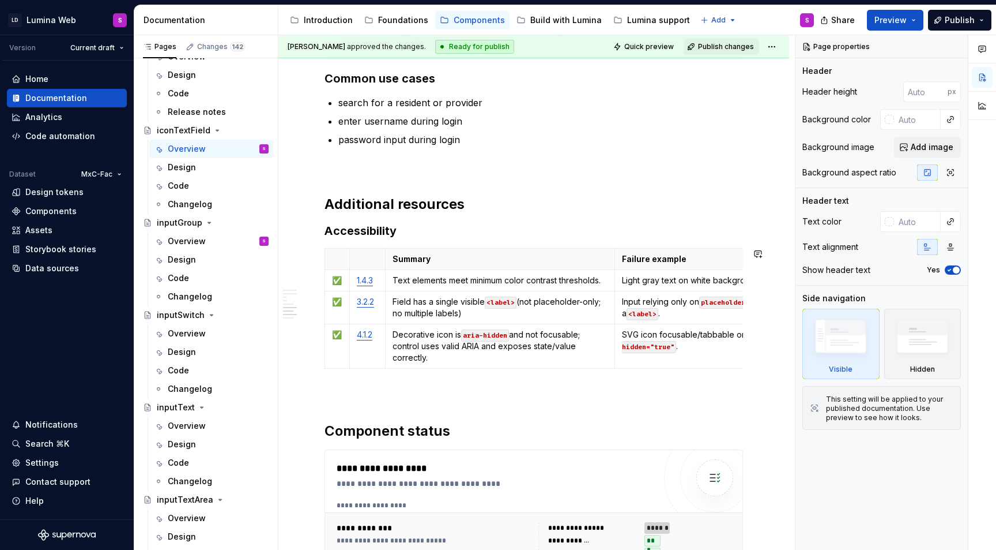
scroll to position [1590, 0]
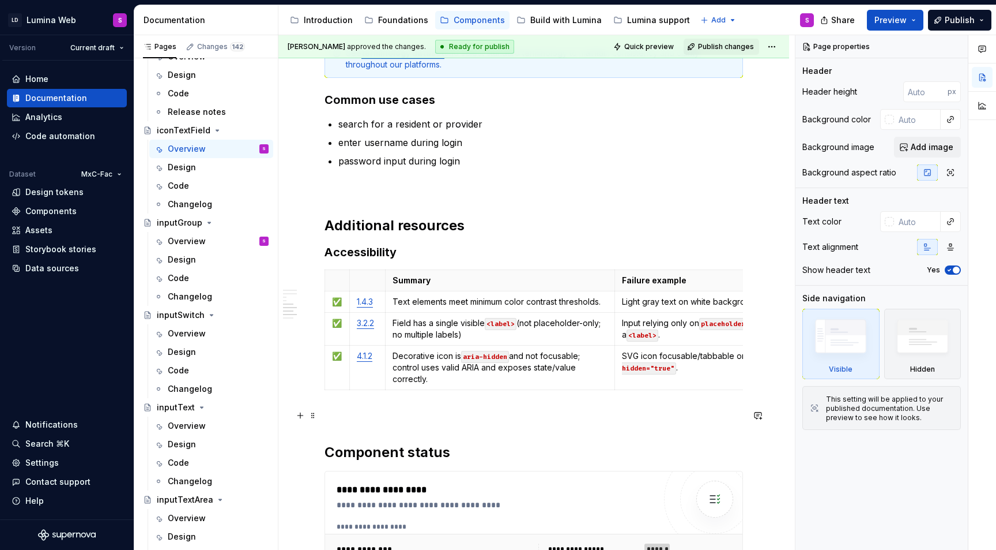
click at [402, 419] on p at bounding box center [534, 415] width 419 height 14
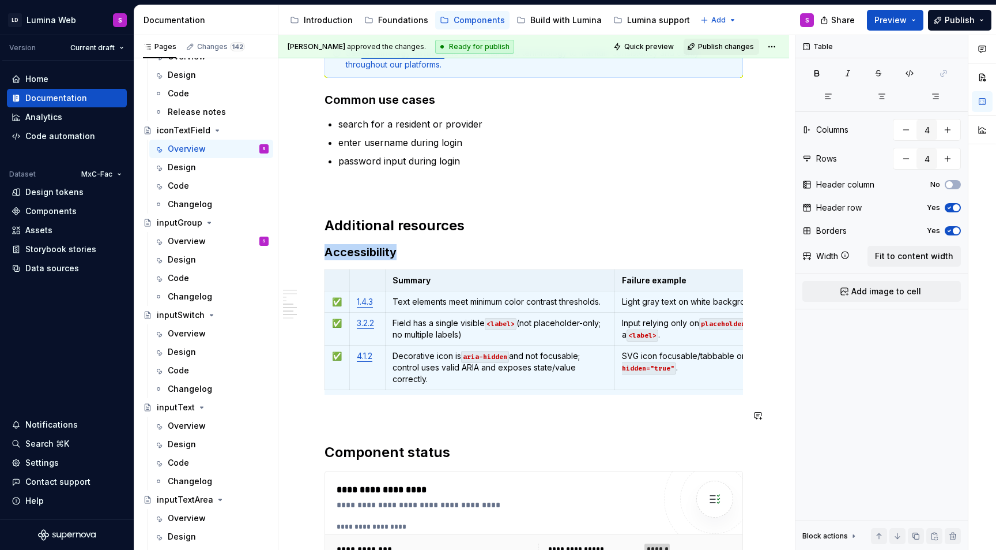
copy h3 "Accessibility"
type textarea "*"
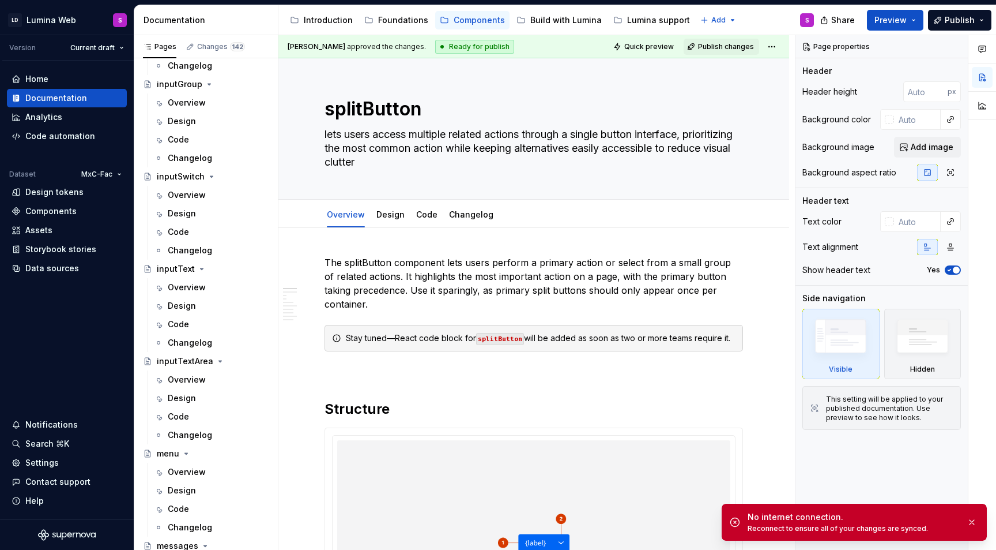
scroll to position [1411, 0]
type textarea "*"
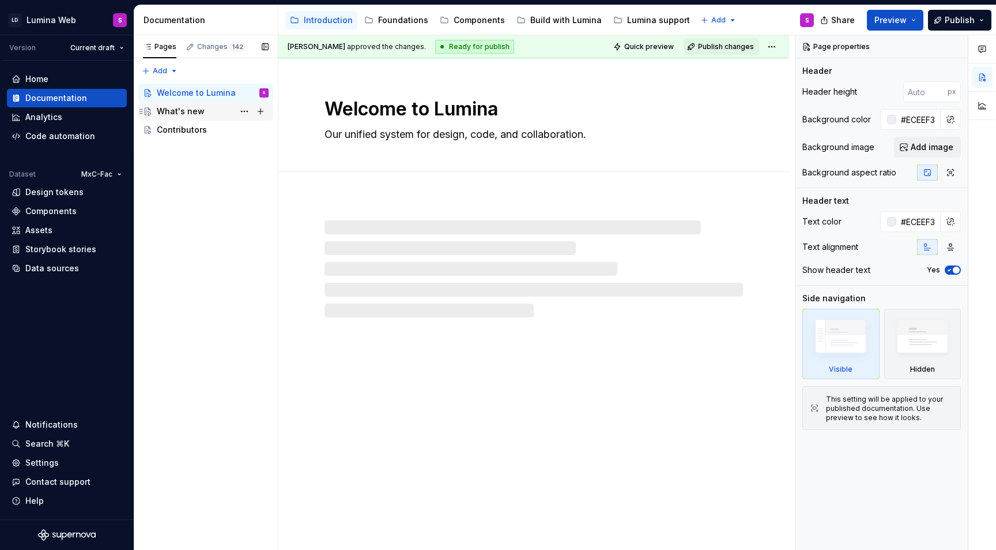
click at [179, 115] on div "What's new" at bounding box center [181, 112] width 48 height 12
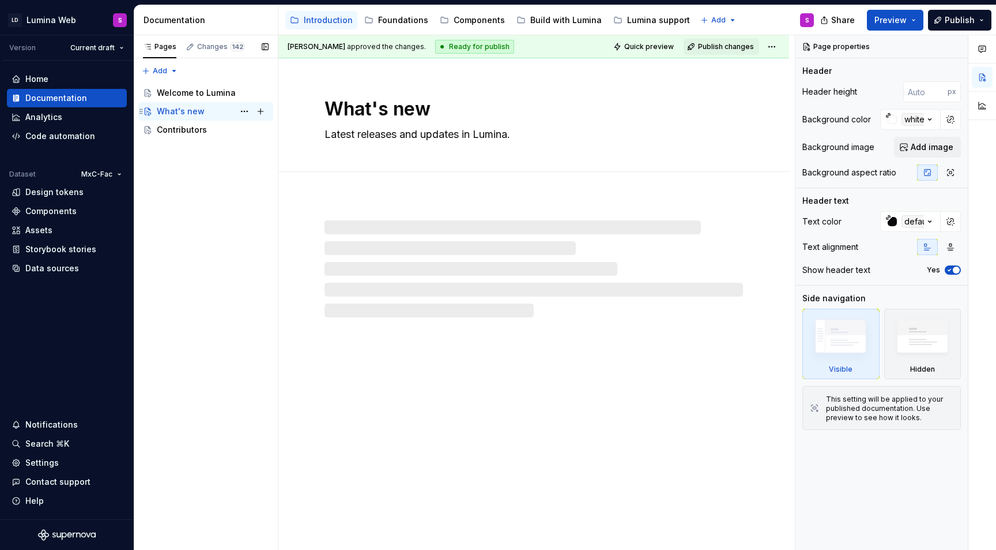
click at [213, 111] on div "What's new S" at bounding box center [213, 111] width 112 height 16
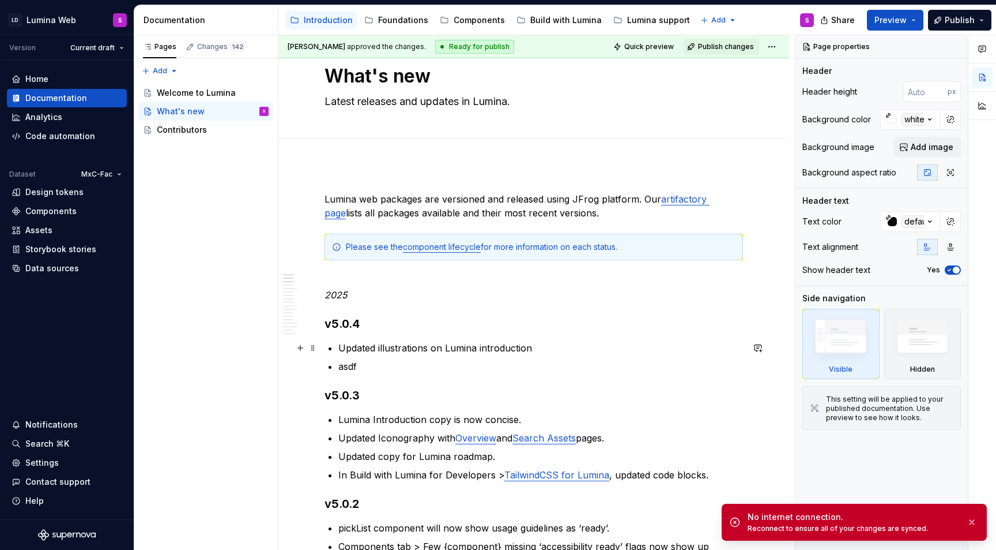
scroll to position [33, 0]
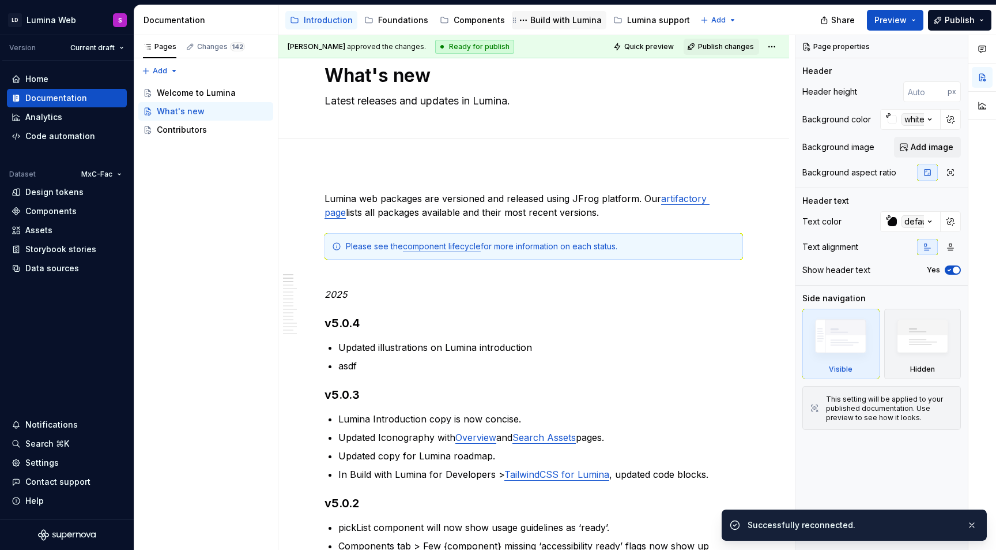
type textarea "*"
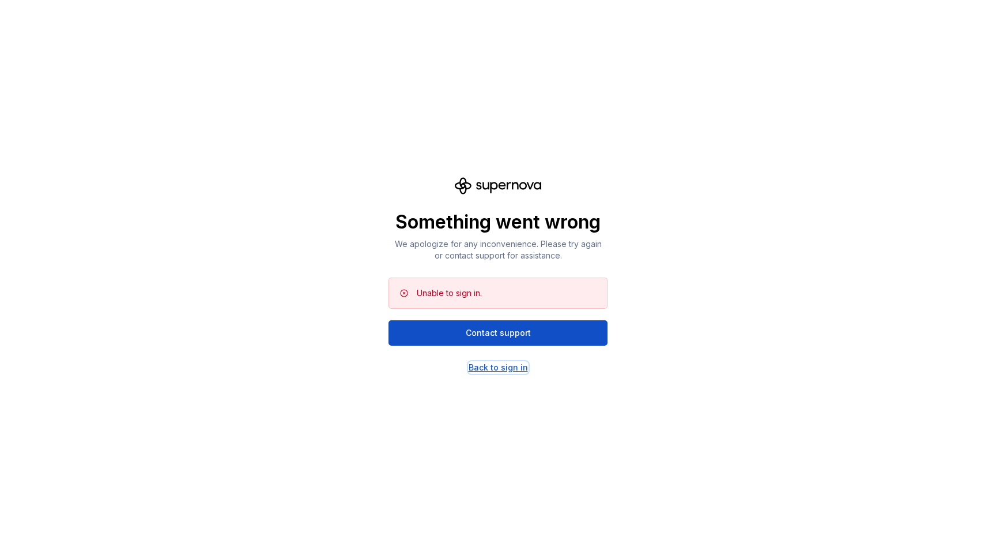
click at [479, 367] on div "Back to sign in" at bounding box center [498, 368] width 59 height 12
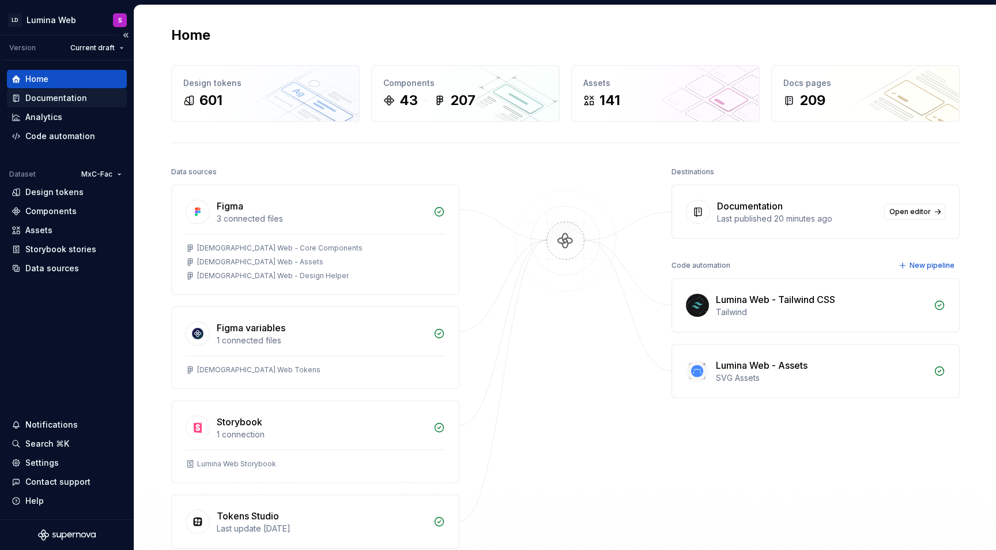
click at [75, 98] on div "Documentation" at bounding box center [56, 98] width 62 height 12
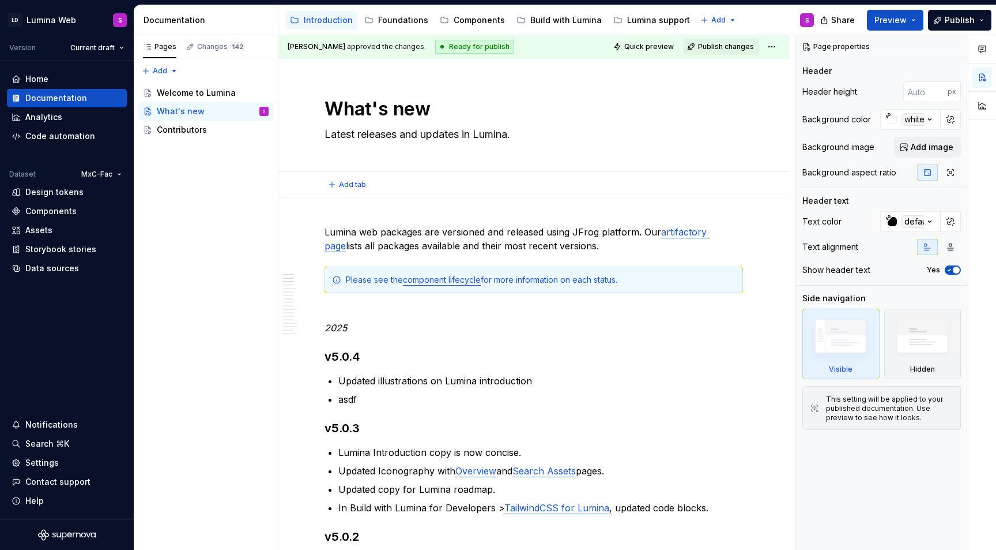
type textarea "*"
click at [364, 394] on p "asdf" at bounding box center [540, 399] width 405 height 14
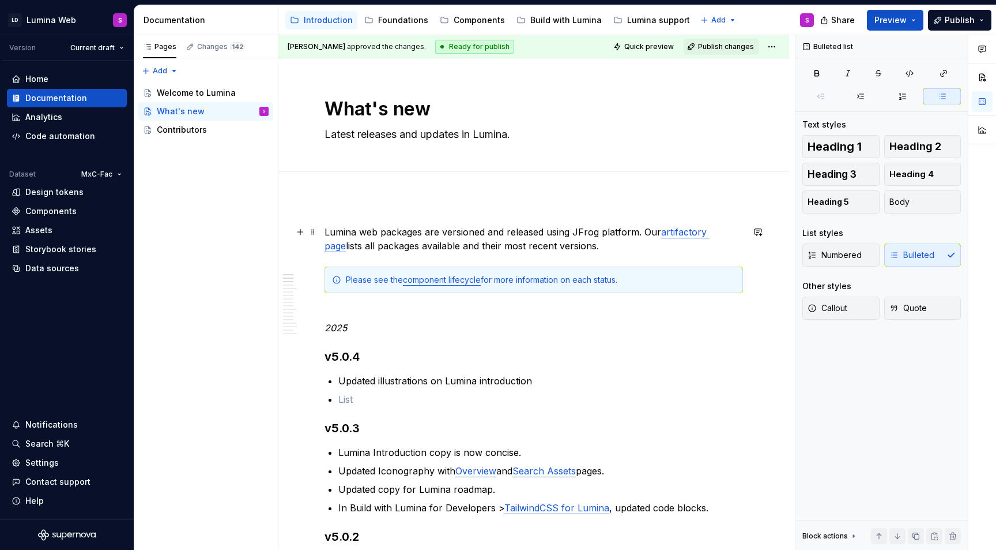
scroll to position [45, 0]
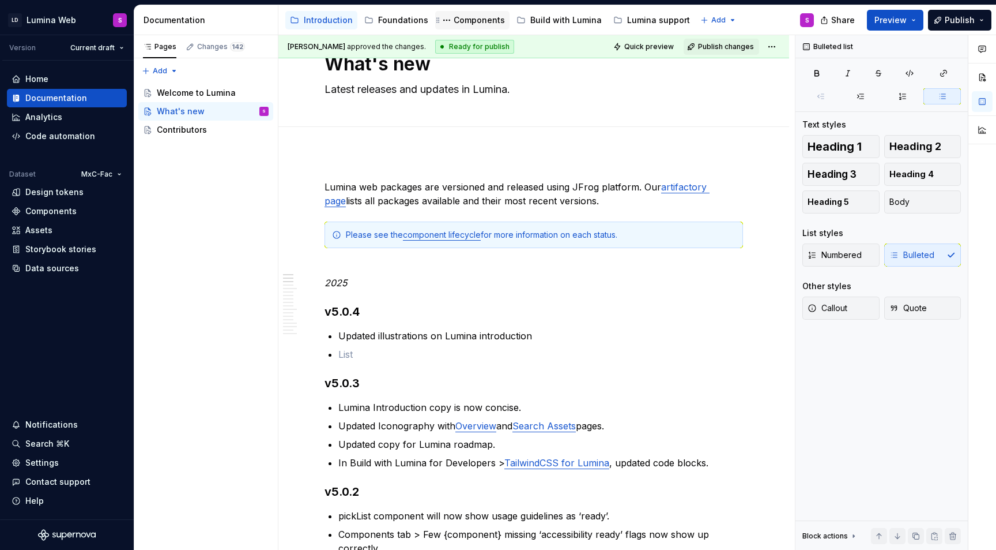
click at [470, 14] on div "Components" at bounding box center [479, 20] width 51 height 12
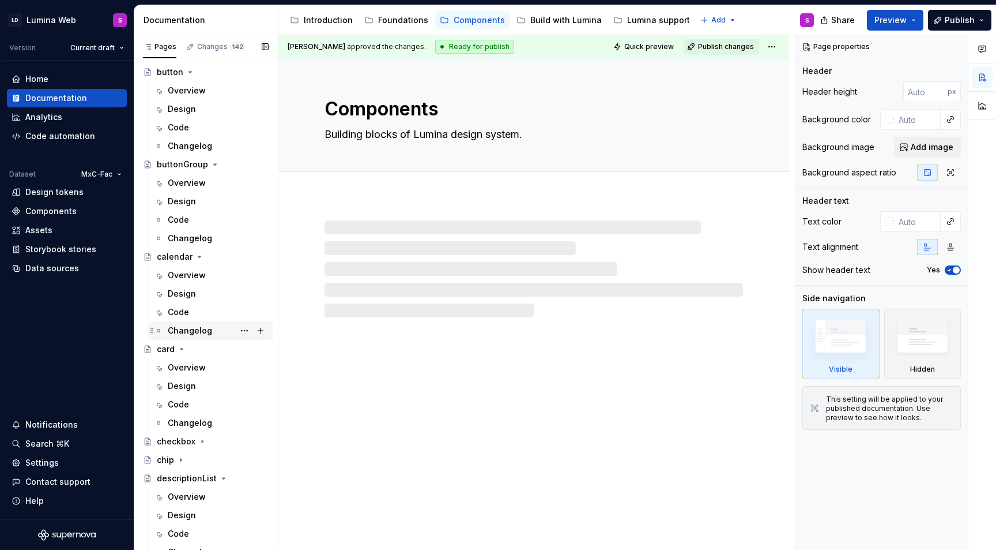
scroll to position [412, 0]
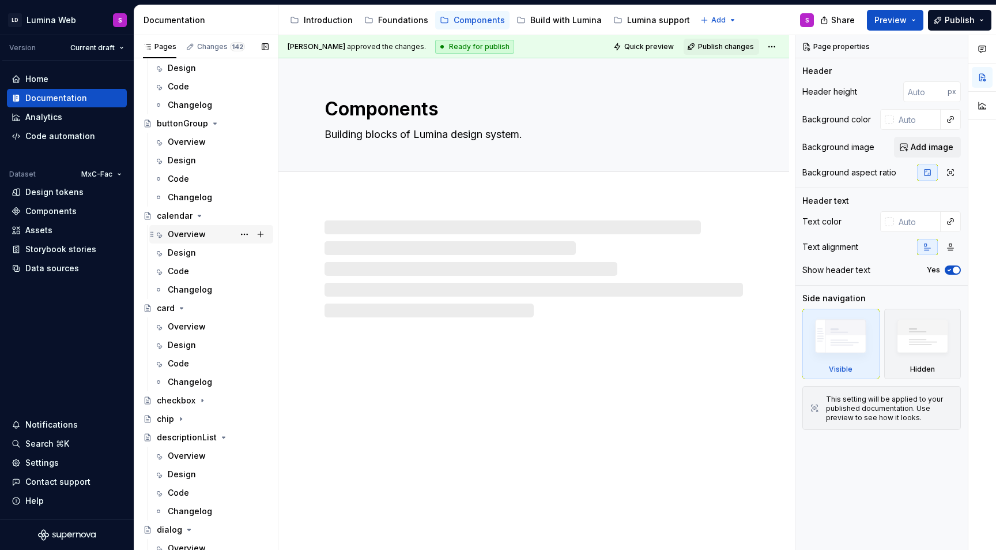
click at [186, 239] on div "Overview" at bounding box center [187, 234] width 38 height 12
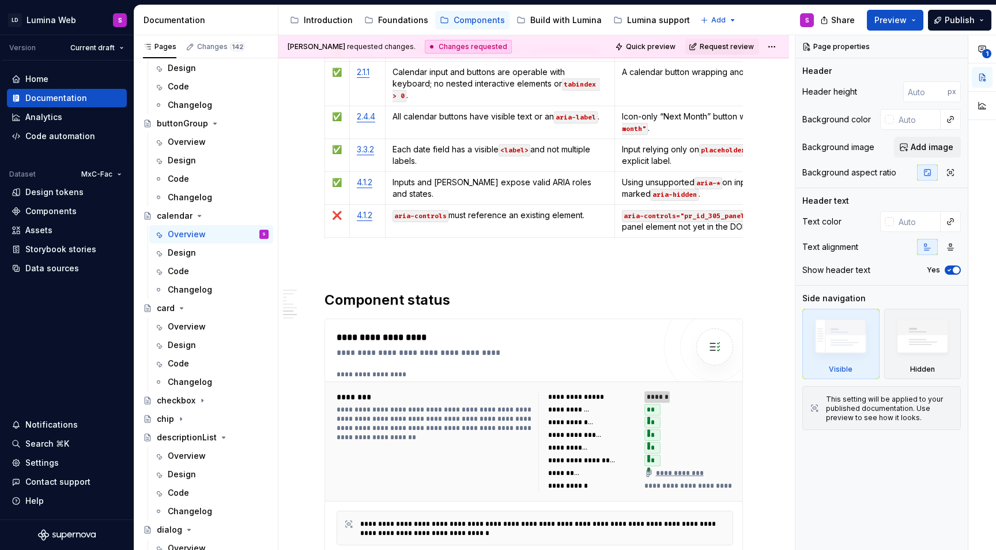
scroll to position [2763, 0]
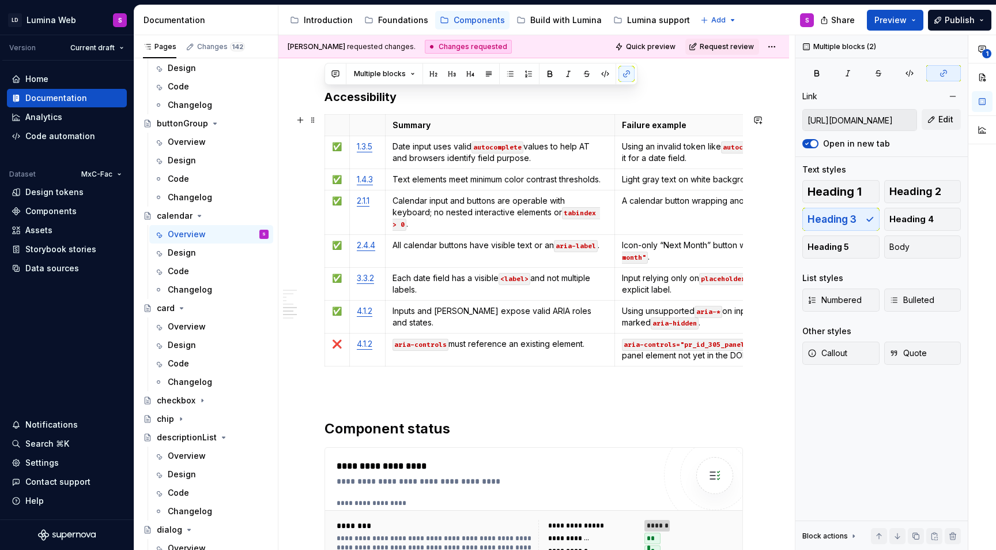
drag, startPoint x: 326, startPoint y: 97, endPoint x: 762, endPoint y: 351, distance: 504.6
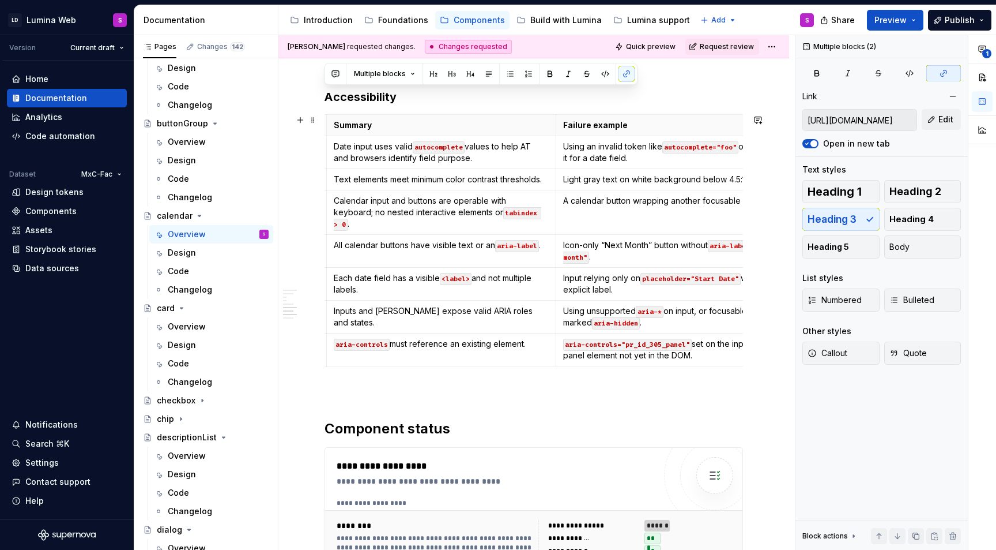
scroll to position [0, 104]
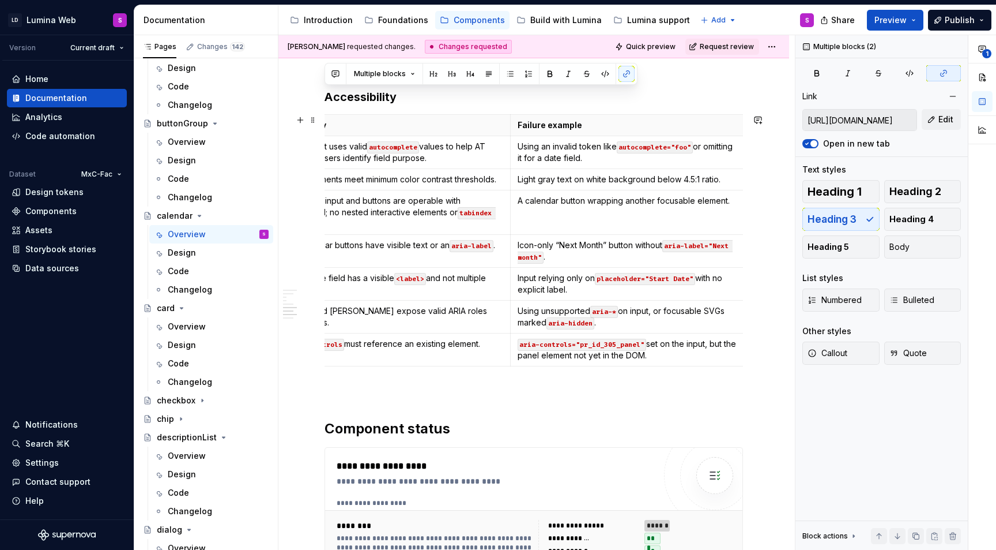
copy div "Loremipsumdol Sitamet Consect adipisc ✅ 9.0.2 Elit seddo eius tempo incididuntu…"
click at [54, 435] on div "Search ⌘K" at bounding box center [67, 443] width 120 height 18
drag, startPoint x: 54, startPoint y: 435, endPoint x: 55, endPoint y: 429, distance: 6.0
click at [59, 420] on div "Notifications" at bounding box center [51, 425] width 52 height 12
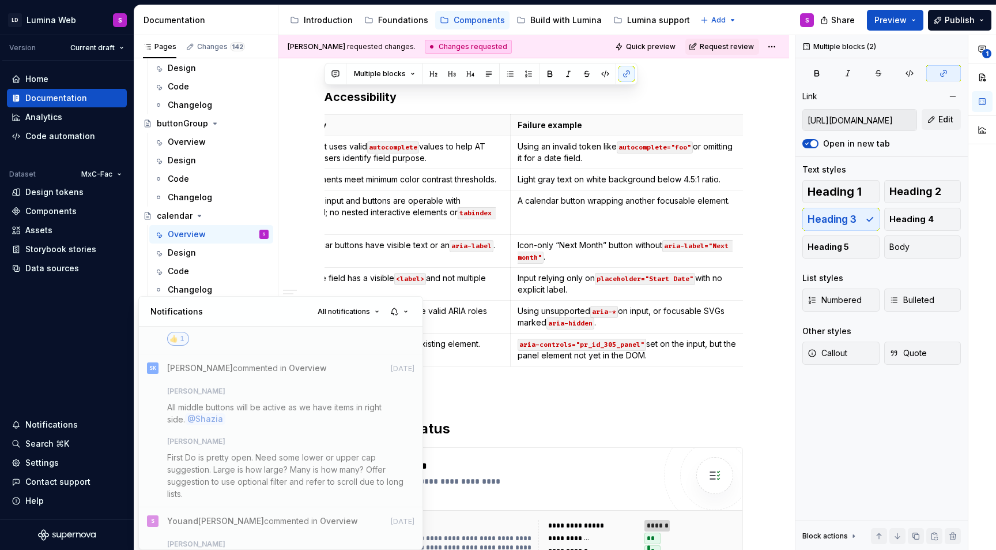
scroll to position [829, 0]
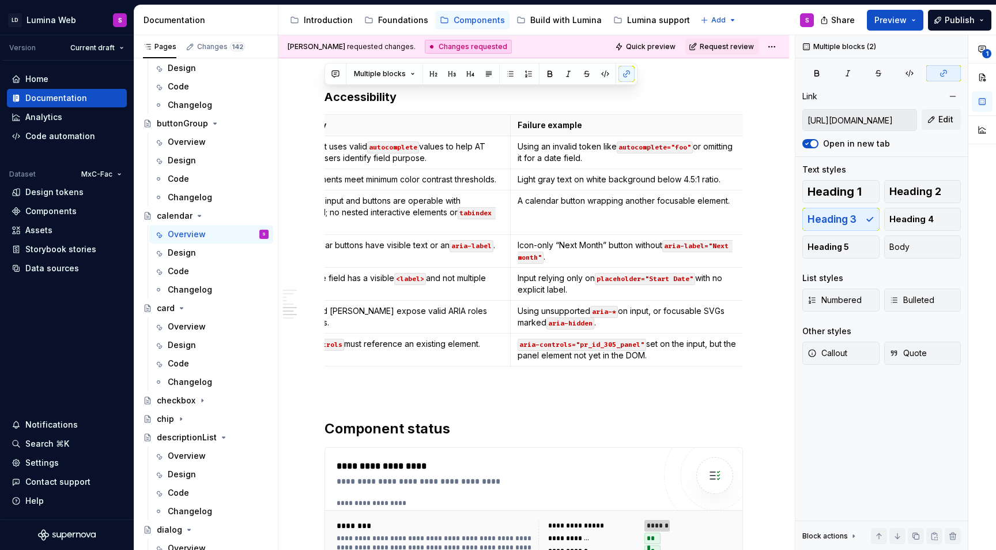
click at [127, 310] on html "LD Lumina Web S Version Current draft Home Documentation Analytics Code automat…" at bounding box center [498, 275] width 996 height 550
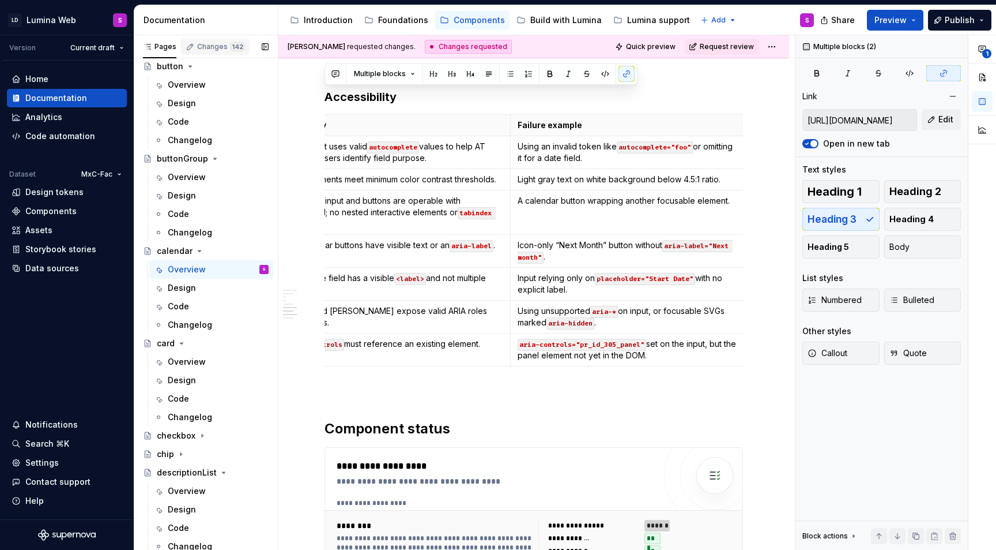
scroll to position [377, 0]
click at [212, 48] on div "Changes 142" at bounding box center [221, 46] width 48 height 9
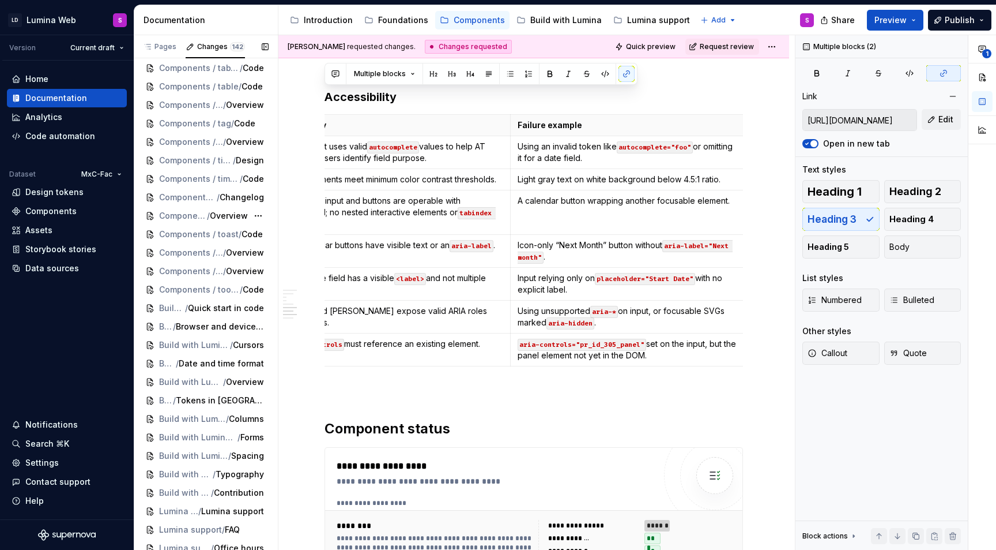
scroll to position [2211, 0]
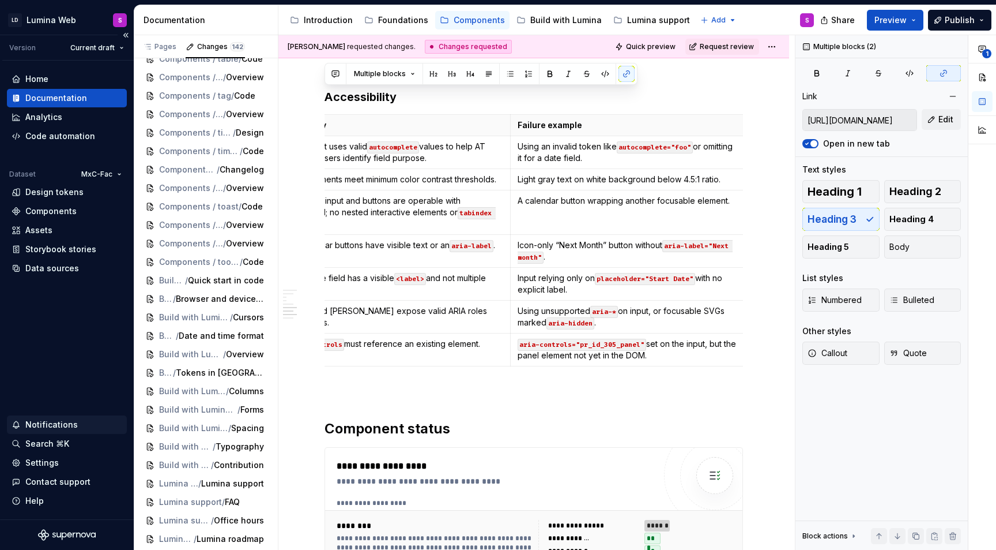
click at [73, 427] on div "Notifications" at bounding box center [51, 425] width 52 height 12
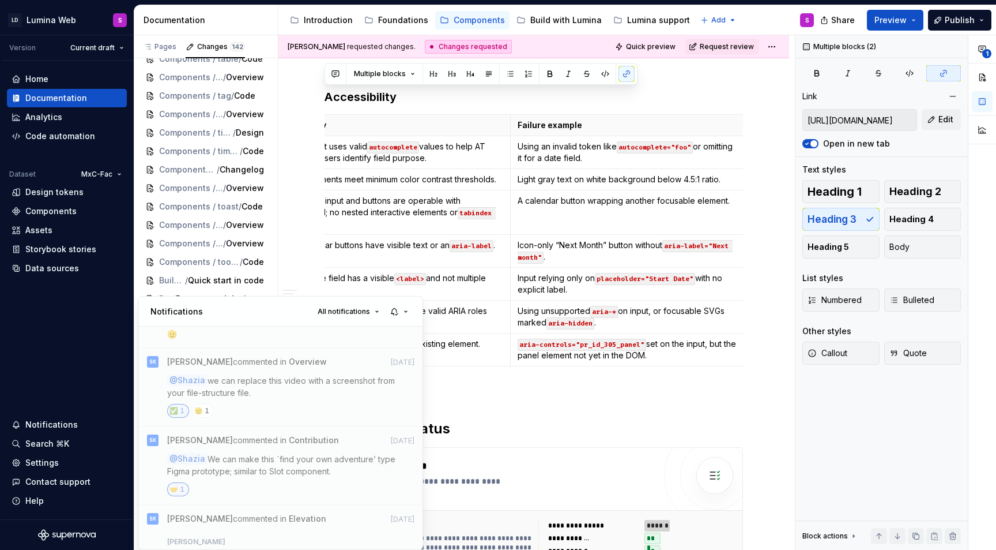
scroll to position [445, 0]
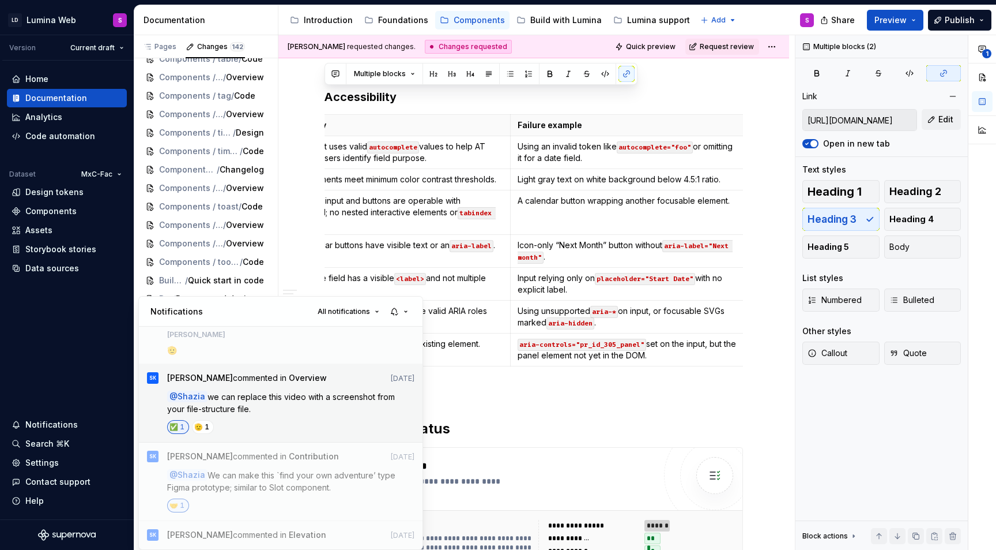
click at [248, 392] on span "we can replace this video with a screenshot from your file-structure file." at bounding box center [282, 403] width 230 height 22
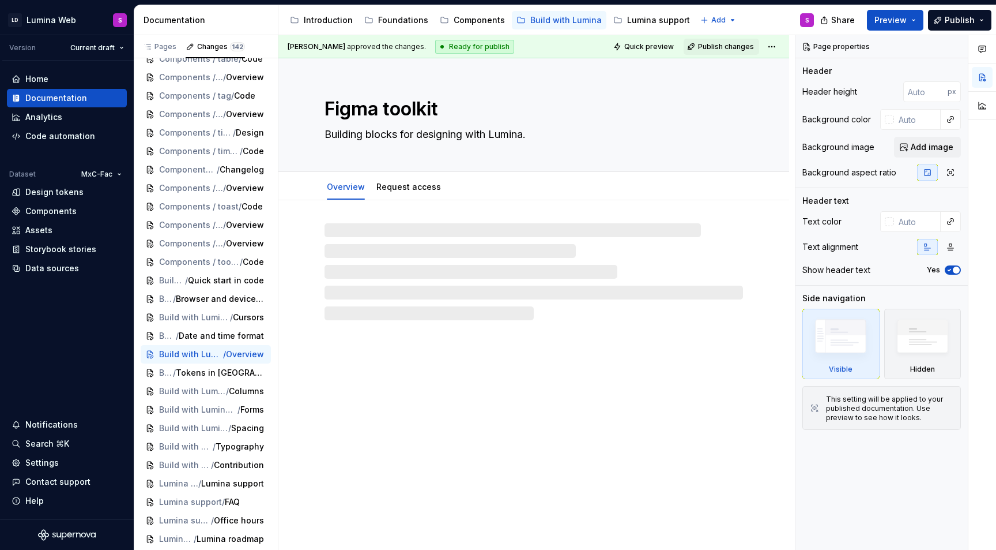
click at [68, 423] on div "Notifications" at bounding box center [51, 425] width 52 height 12
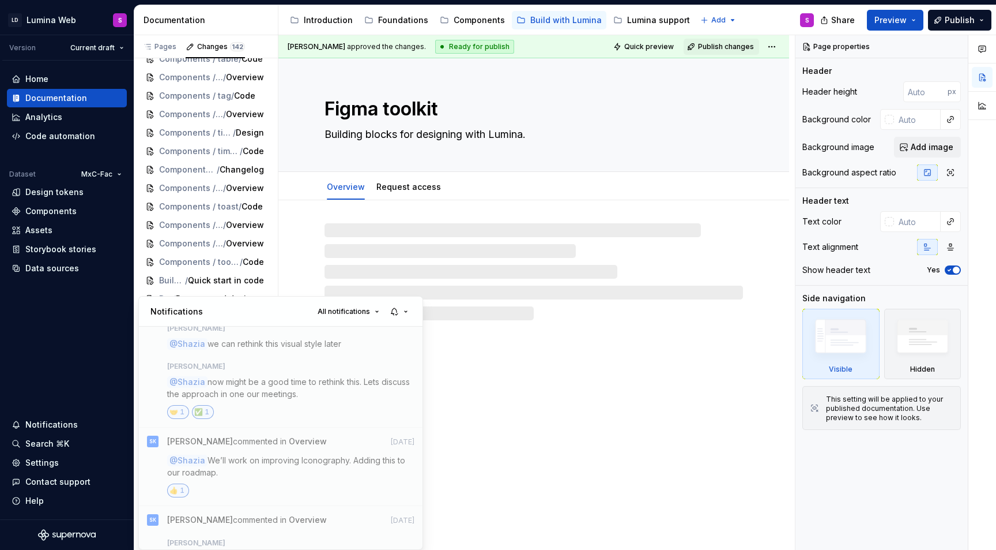
scroll to position [675, 0]
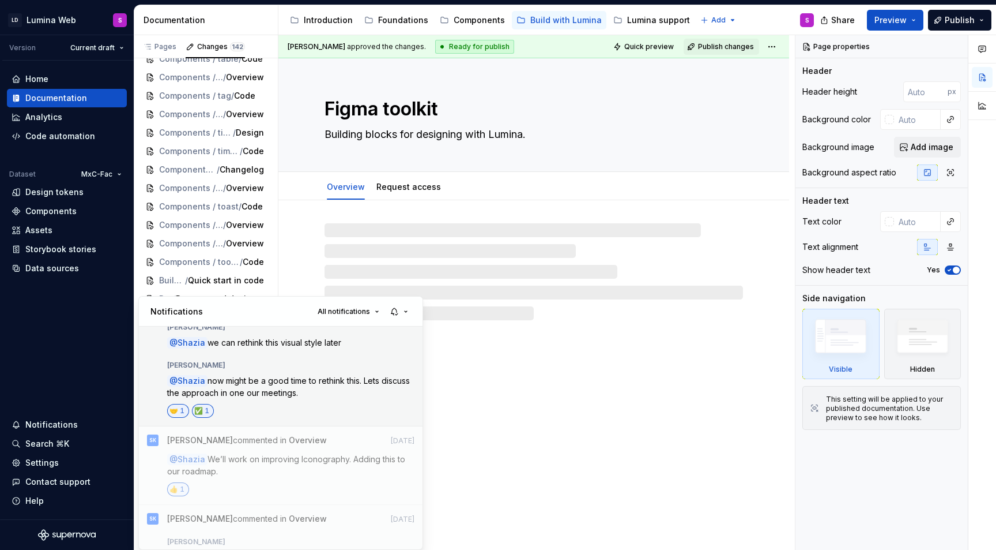
click at [261, 378] on span "now might be a good time to rethink this. Lets discuss the approach in one our …" at bounding box center [289, 386] width 245 height 22
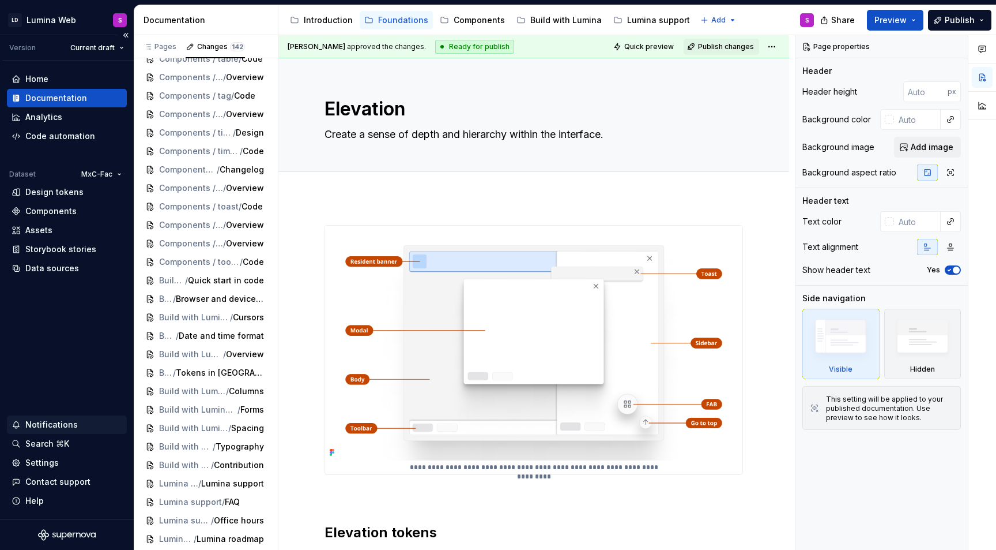
click at [50, 423] on div "Notifications" at bounding box center [51, 425] width 52 height 12
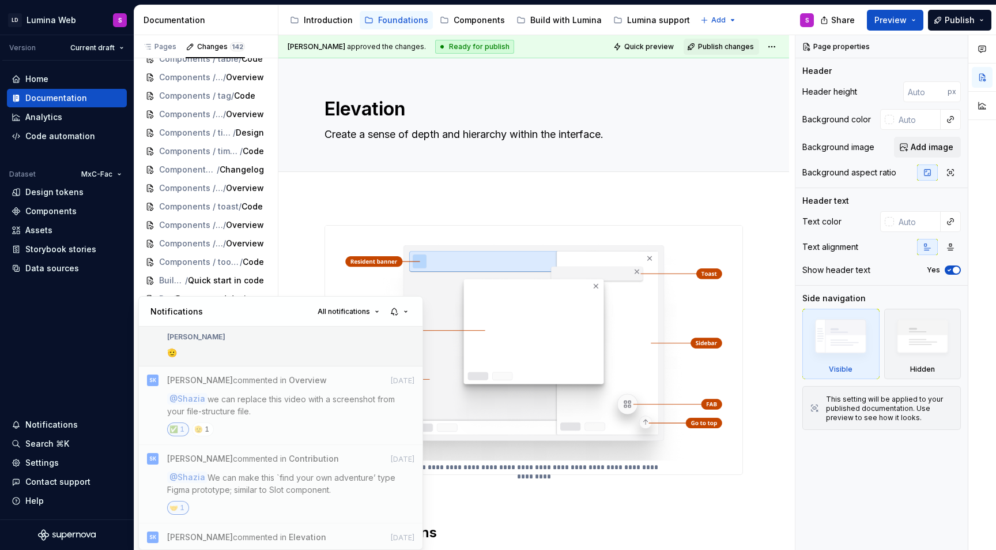
scroll to position [446, 0]
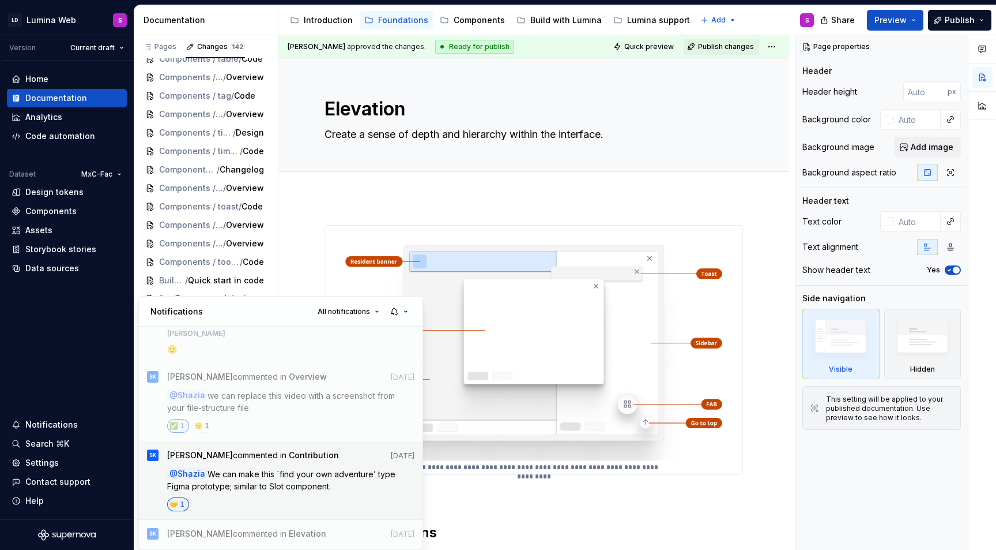
click at [270, 472] on span "We can make this `find your own adventure’ type Figma prototype; similar to Slo…" at bounding box center [282, 480] width 231 height 22
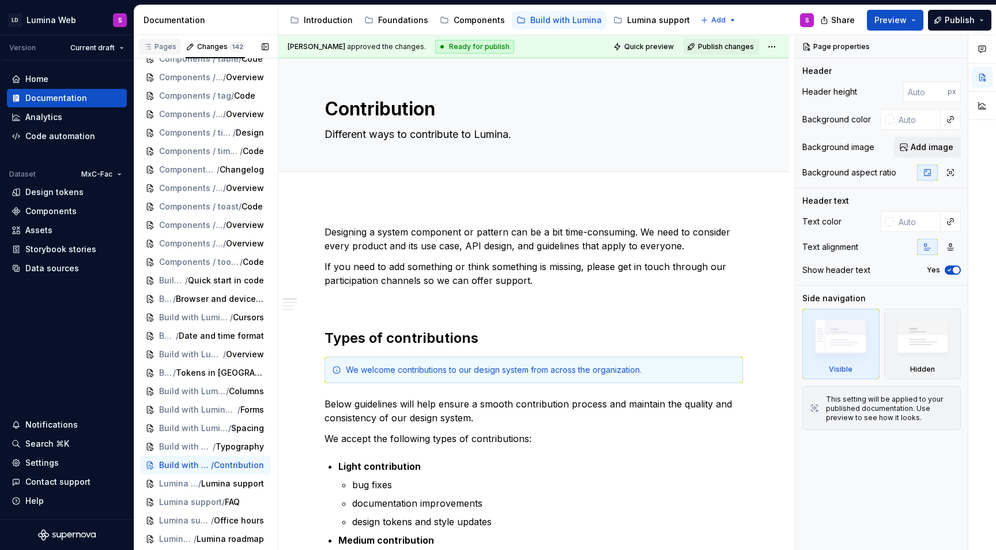
click at [158, 52] on div "Pages" at bounding box center [159, 47] width 43 height 16
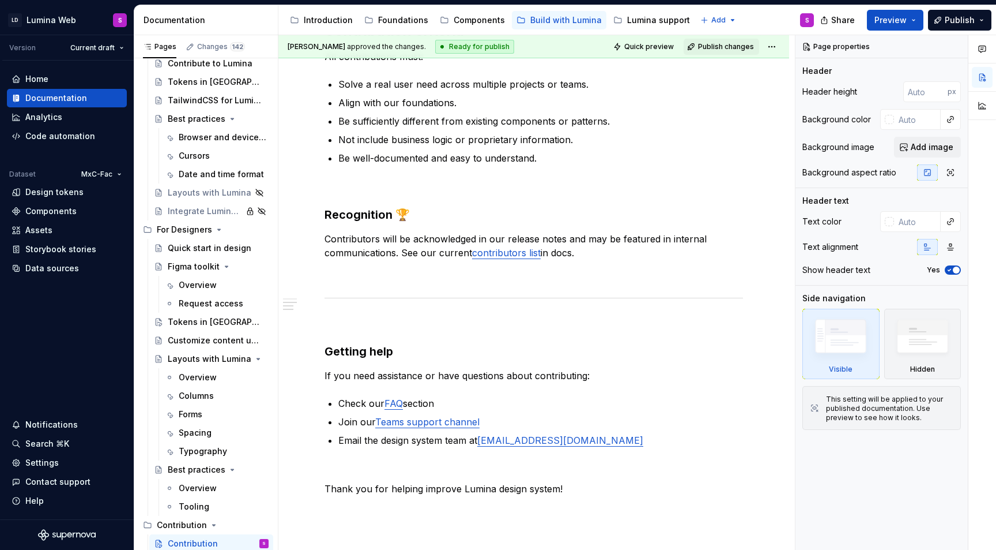
scroll to position [1098, 0]
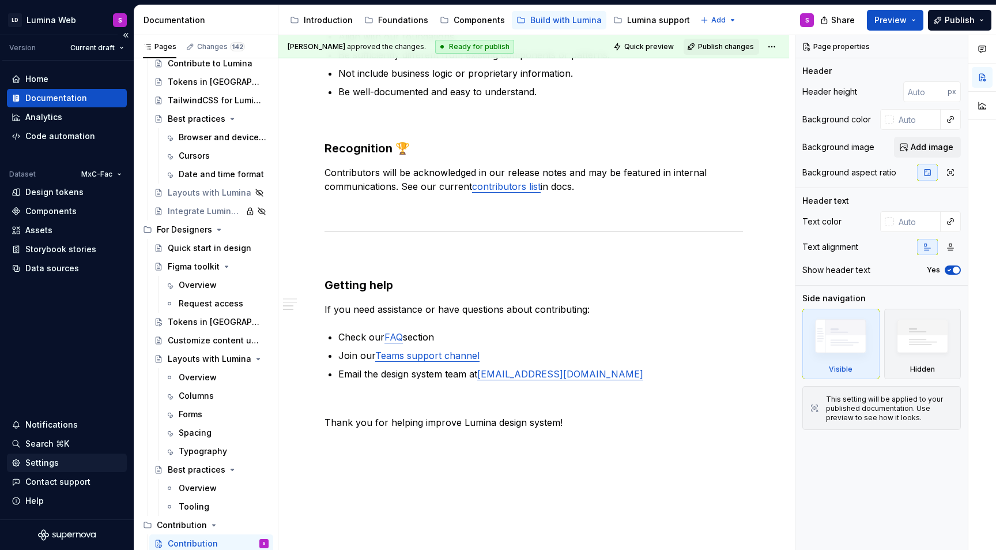
click at [62, 458] on div "Settings" at bounding box center [67, 463] width 111 height 12
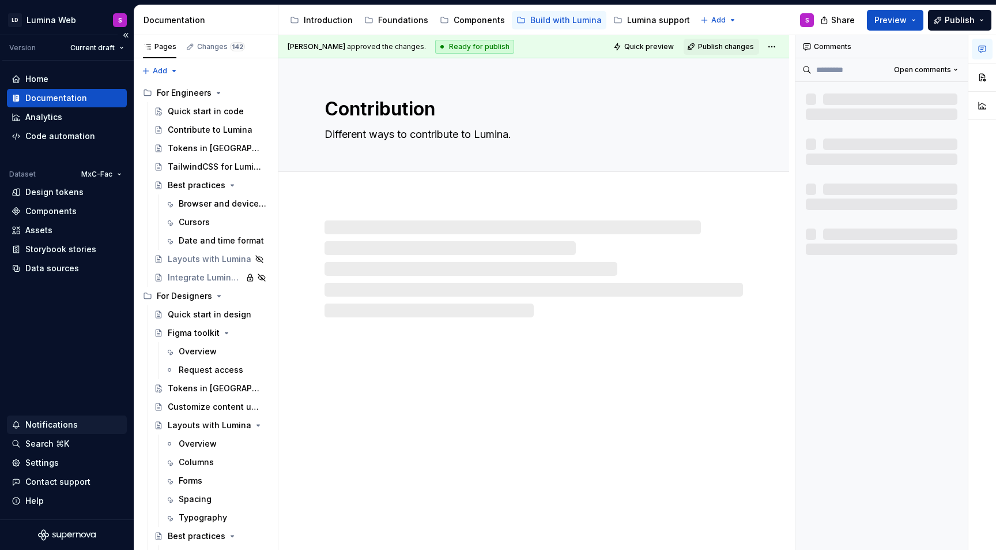
click at [70, 421] on div "Notifications" at bounding box center [51, 425] width 52 height 12
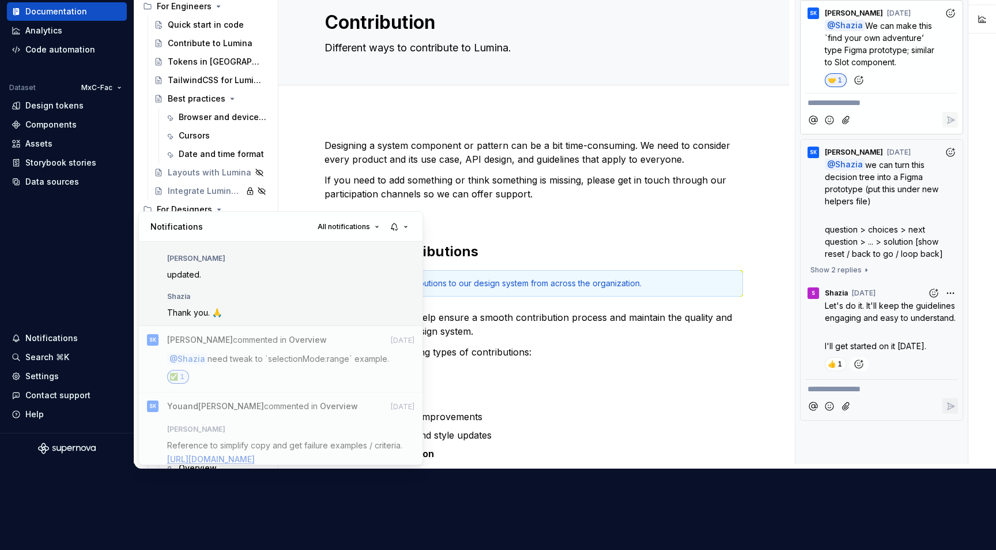
scroll to position [61, 0]
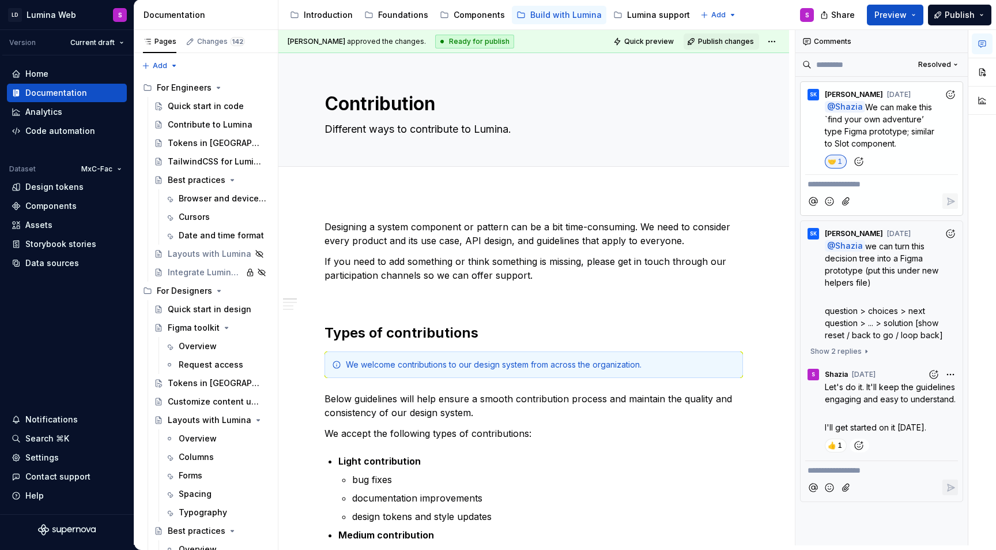
click at [283, 545] on html "LD Lumina Web S Version Current draft Home Documentation Analytics Code automat…" at bounding box center [498, 275] width 996 height 550
click at [69, 415] on div "Notifications" at bounding box center [51, 419] width 52 height 12
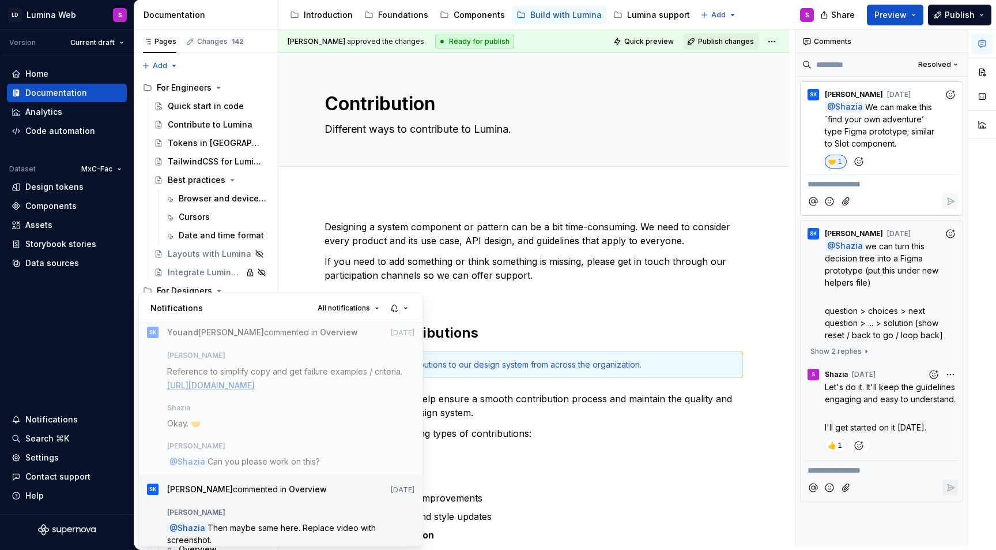
scroll to position [220, 0]
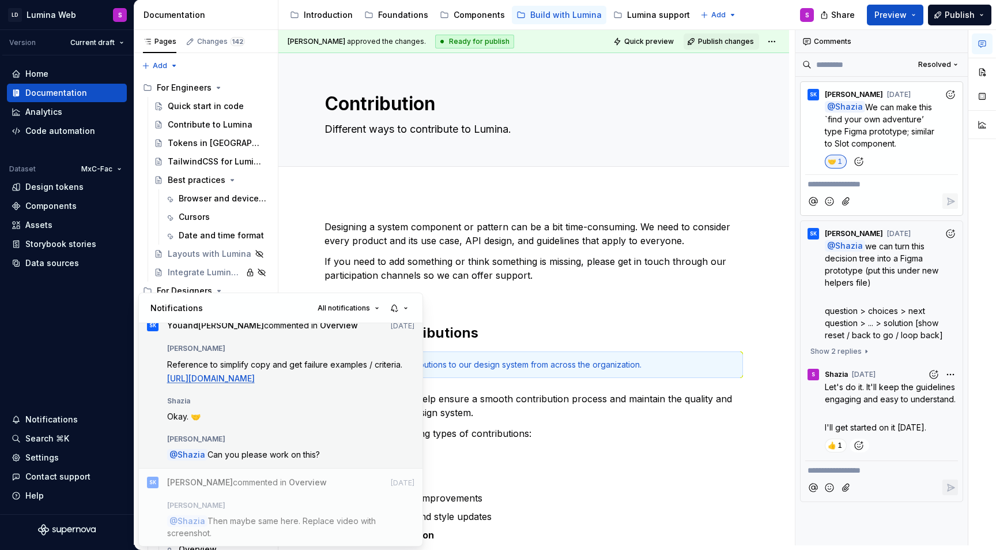
click at [255, 379] on span "[URL][DOMAIN_NAME]" at bounding box center [211, 378] width 88 height 10
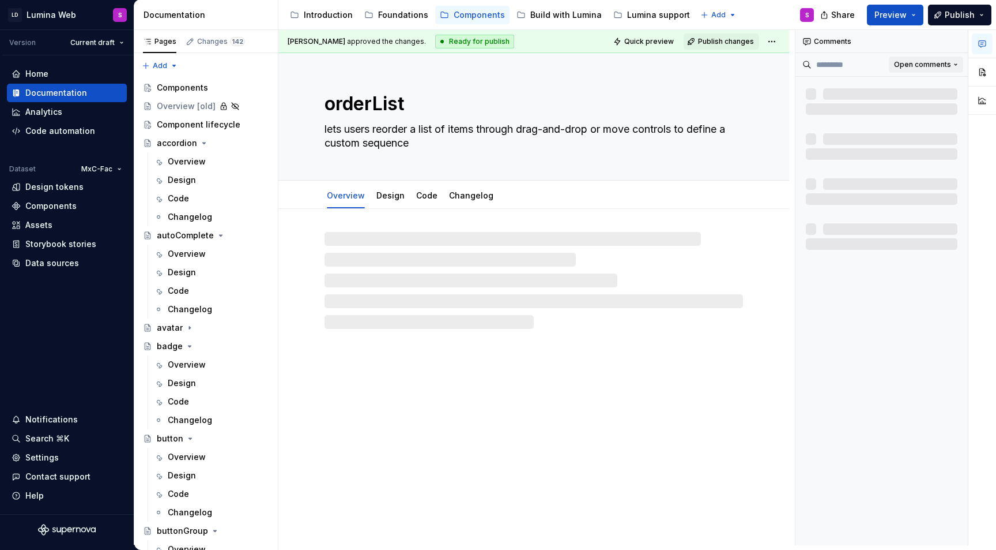
click at [932, 65] on span "Open comments" at bounding box center [922, 64] width 57 height 9
click at [910, 104] on div "Resolved" at bounding box center [918, 106] width 75 height 12
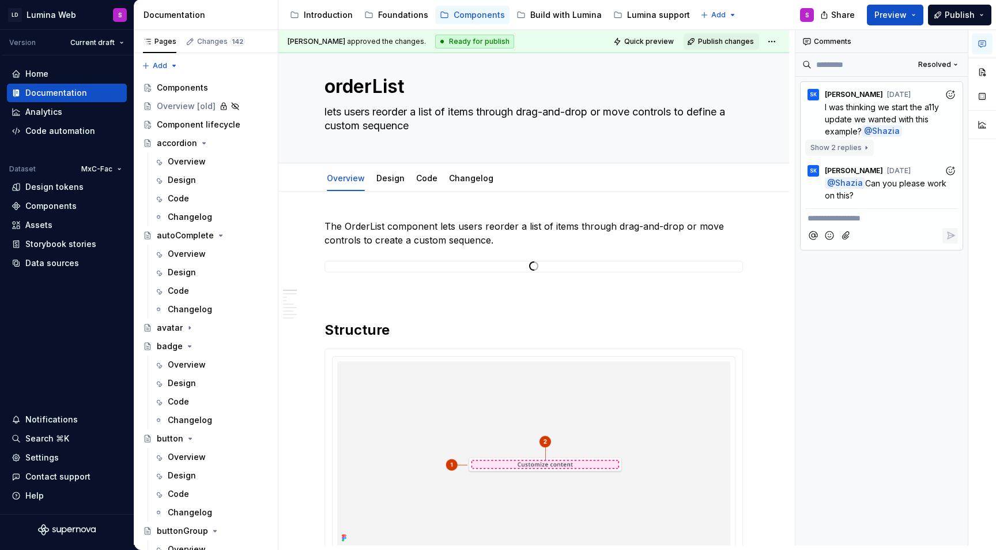
click at [861, 149] on button "Show 2 replies" at bounding box center [840, 148] width 69 height 16
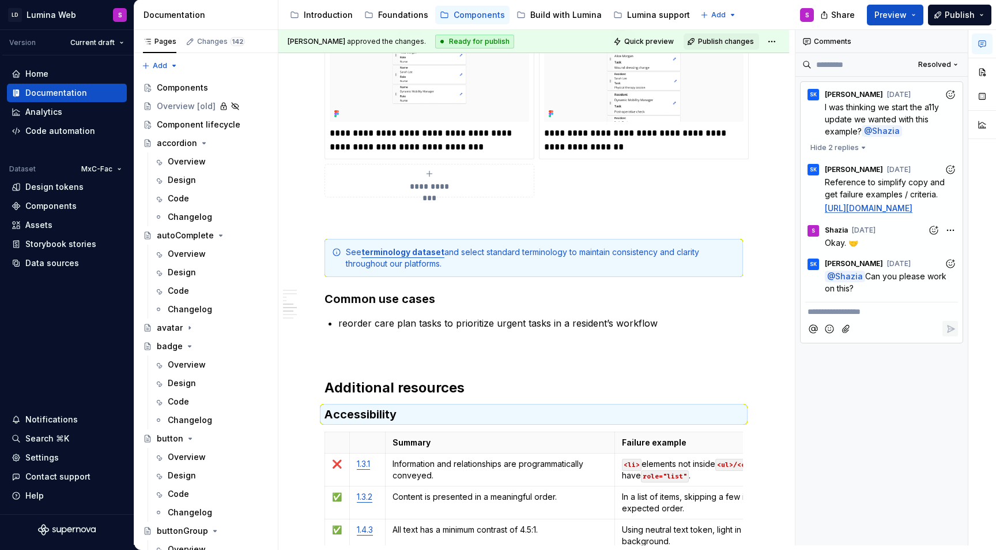
scroll to position [1608, 0]
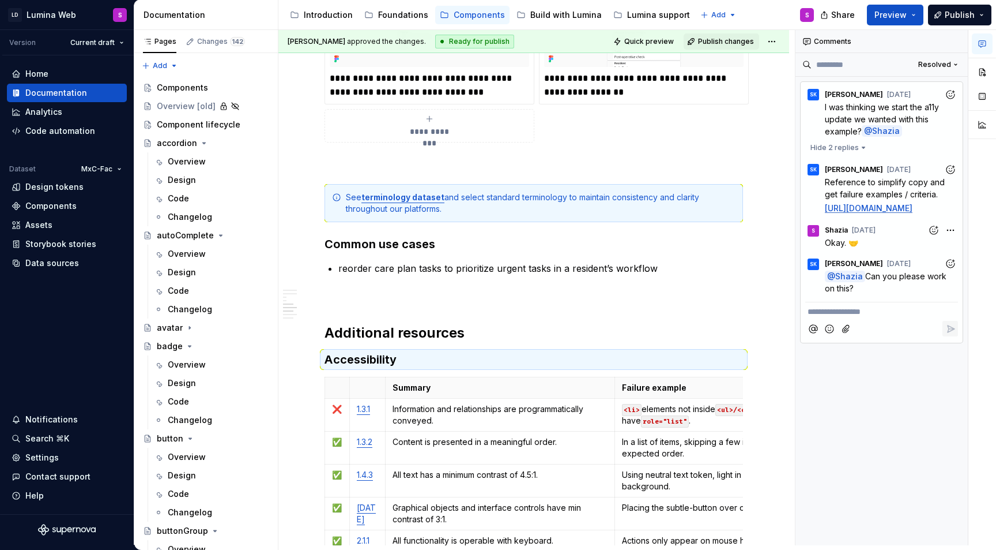
click at [866, 205] on link "[URL][DOMAIN_NAME]" at bounding box center [869, 208] width 88 height 10
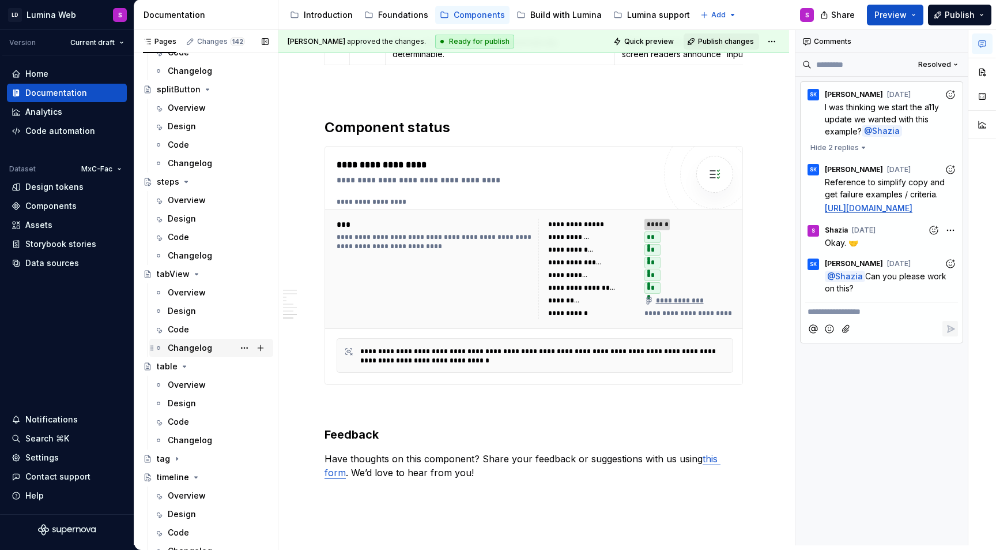
scroll to position [2699, 0]
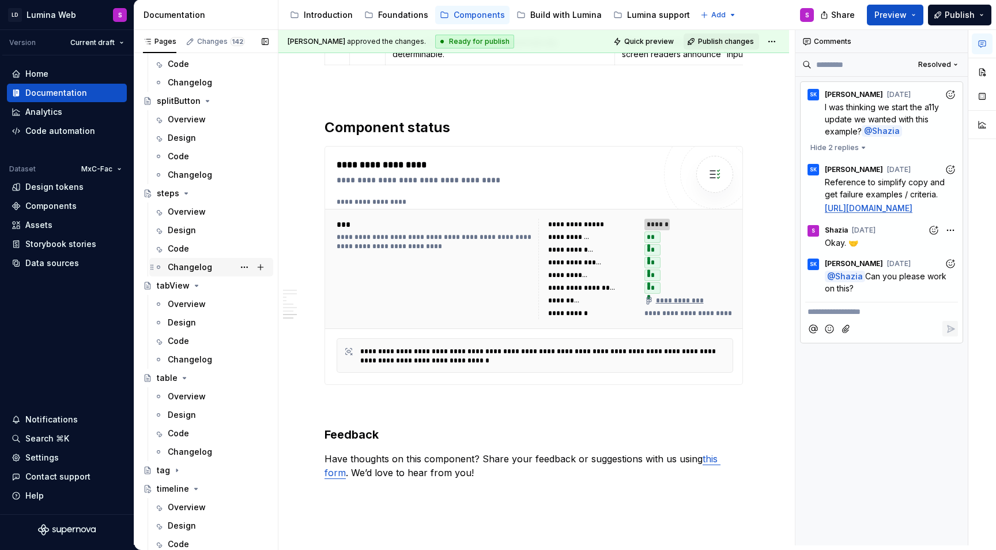
click at [176, 469] on icon "Page tree" at bounding box center [176, 470] width 1 height 3
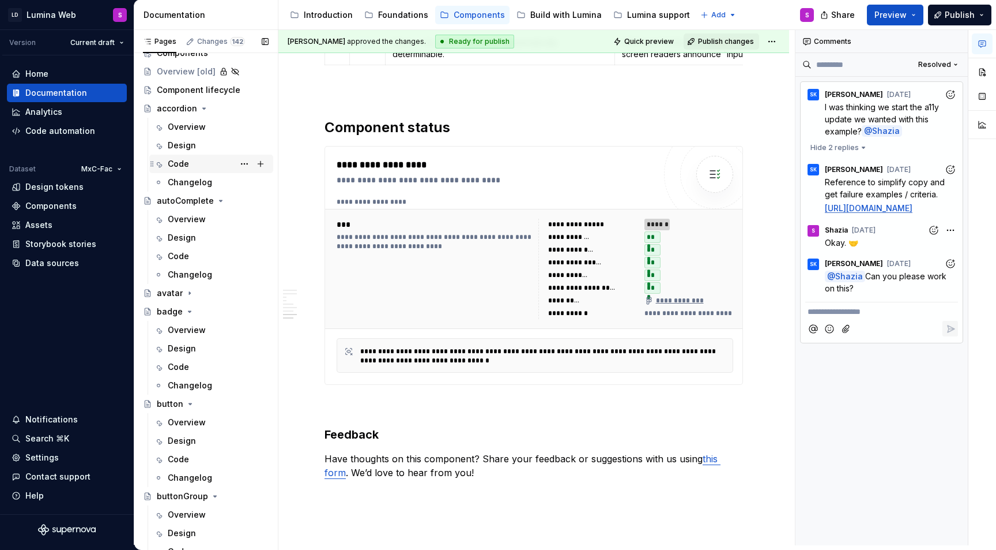
scroll to position [0, 0]
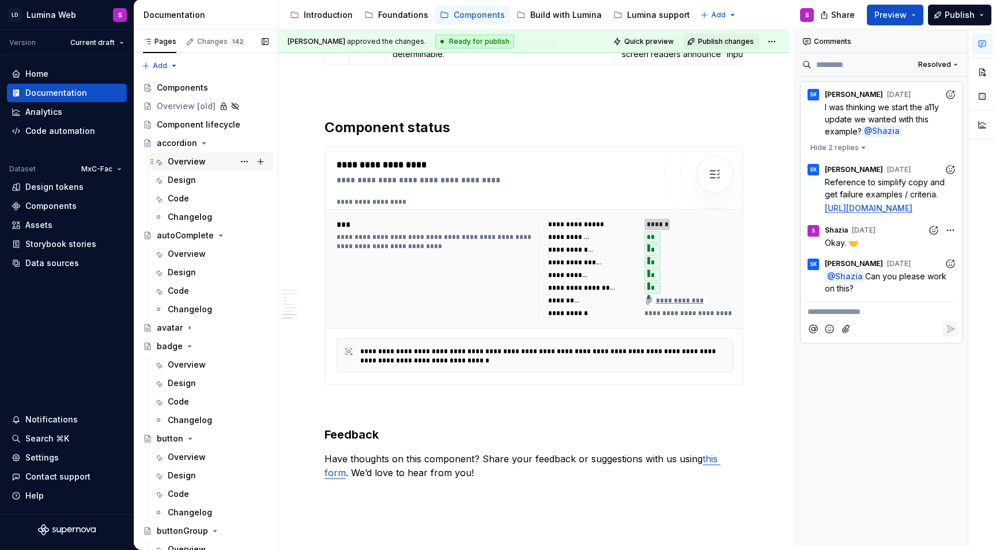
click at [189, 154] on div "Overview" at bounding box center [218, 161] width 101 height 16
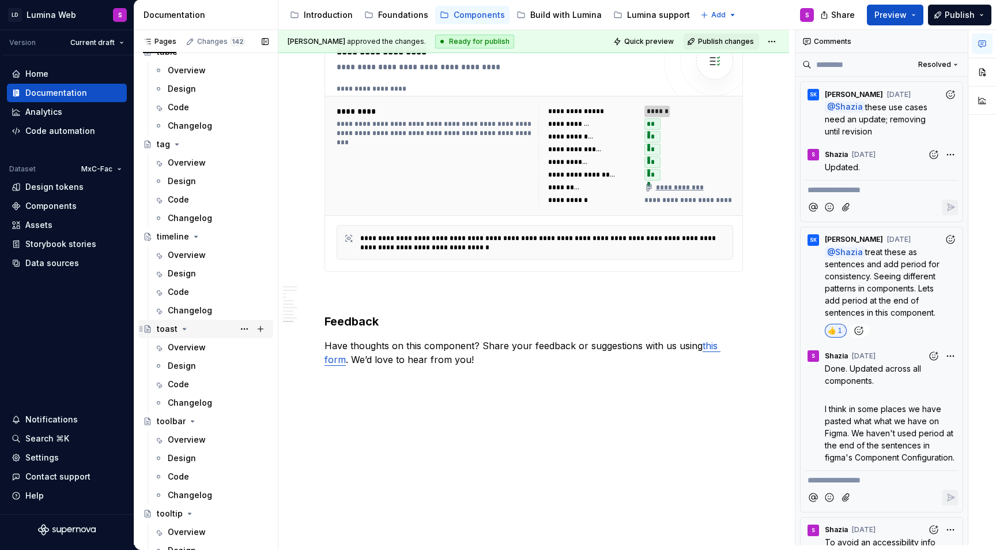
scroll to position [3074, 0]
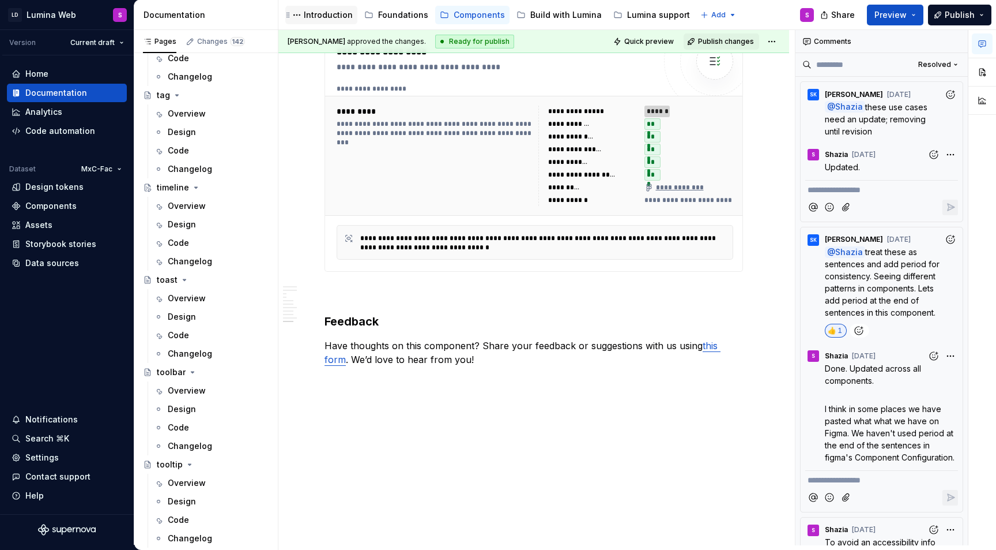
click at [325, 18] on div "Introduction" at bounding box center [328, 15] width 49 height 12
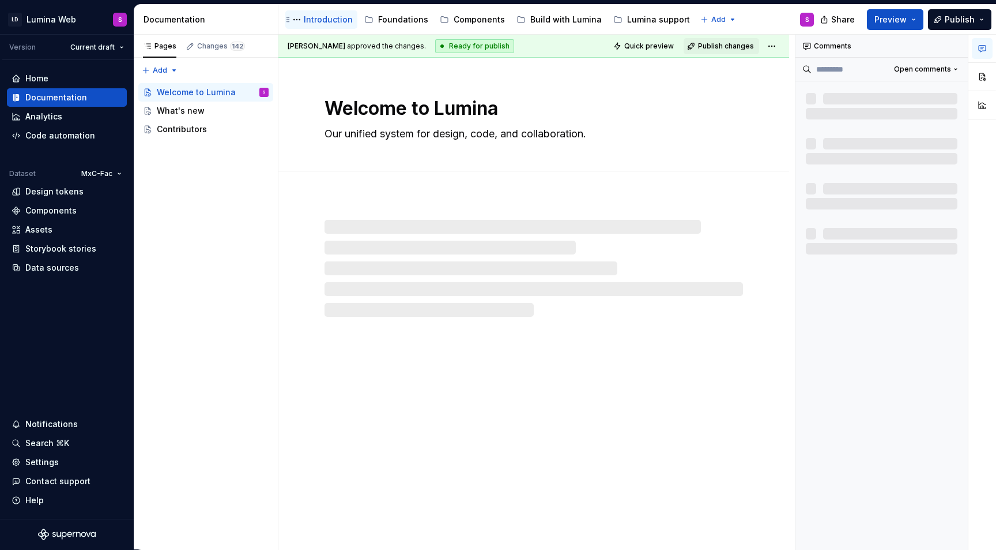
scroll to position [1, 0]
click at [208, 112] on div "What's new" at bounding box center [213, 111] width 112 height 16
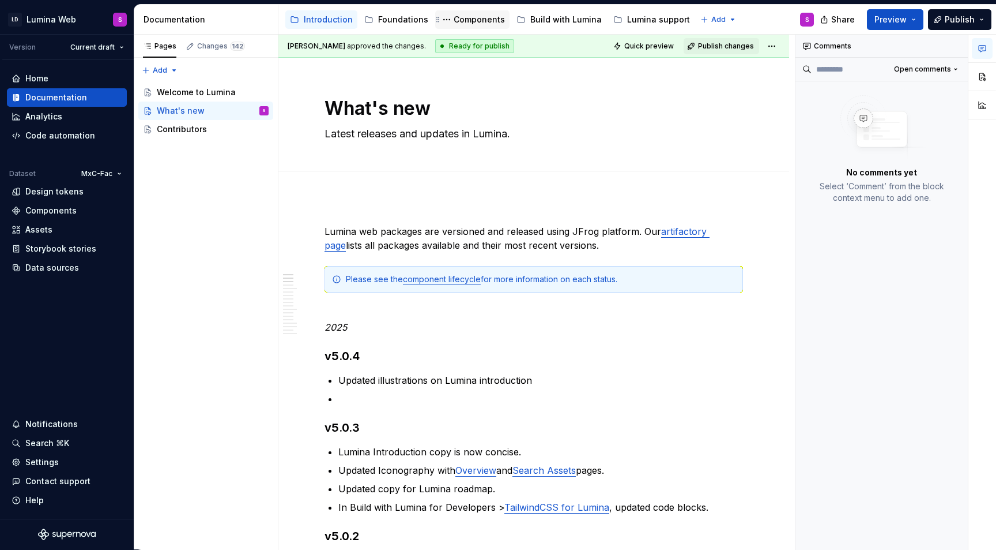
click at [468, 13] on div "Components" at bounding box center [472, 20] width 65 height 14
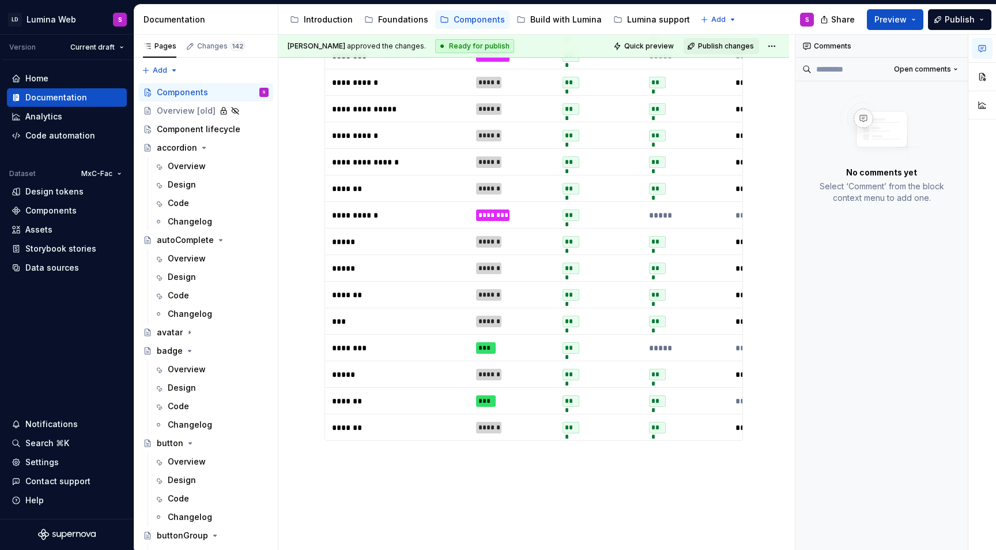
scroll to position [1217, 0]
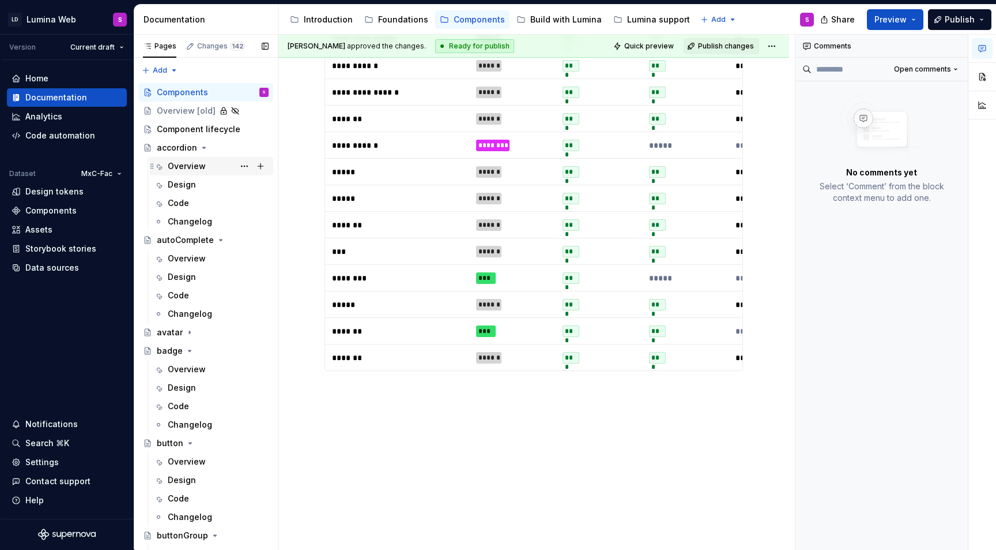
click at [190, 165] on div "Overview" at bounding box center [187, 166] width 38 height 12
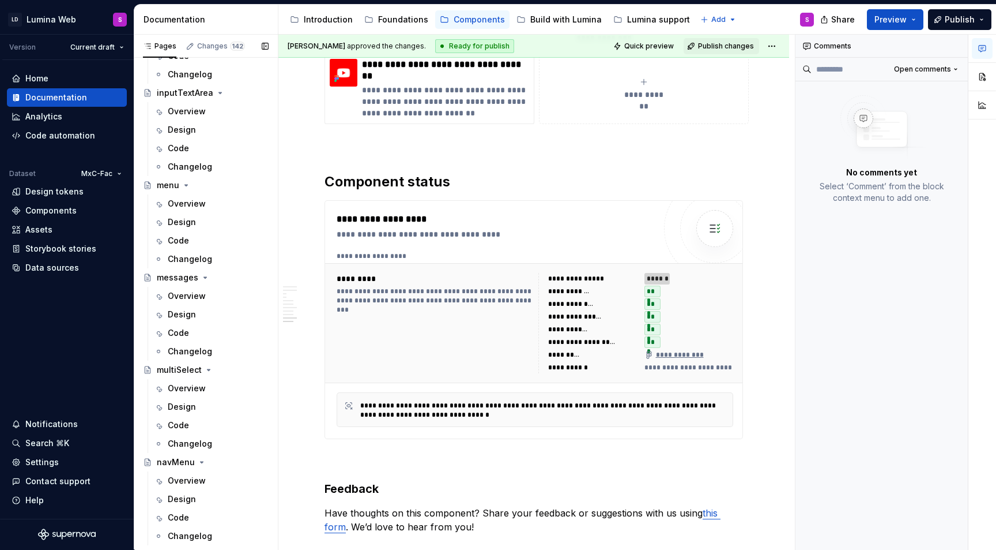
scroll to position [1342, 0]
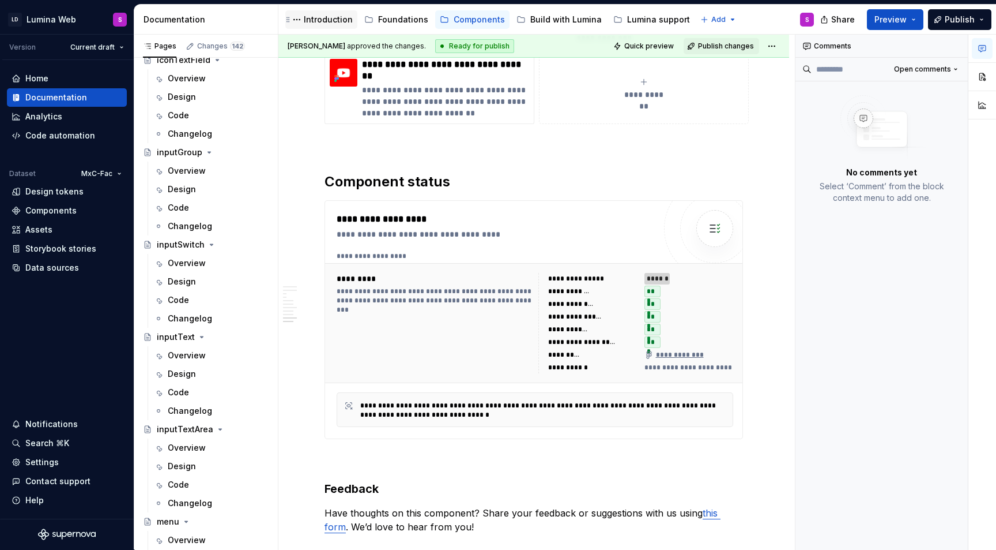
click at [329, 12] on div "Introduction" at bounding box center [321, 19] width 72 height 18
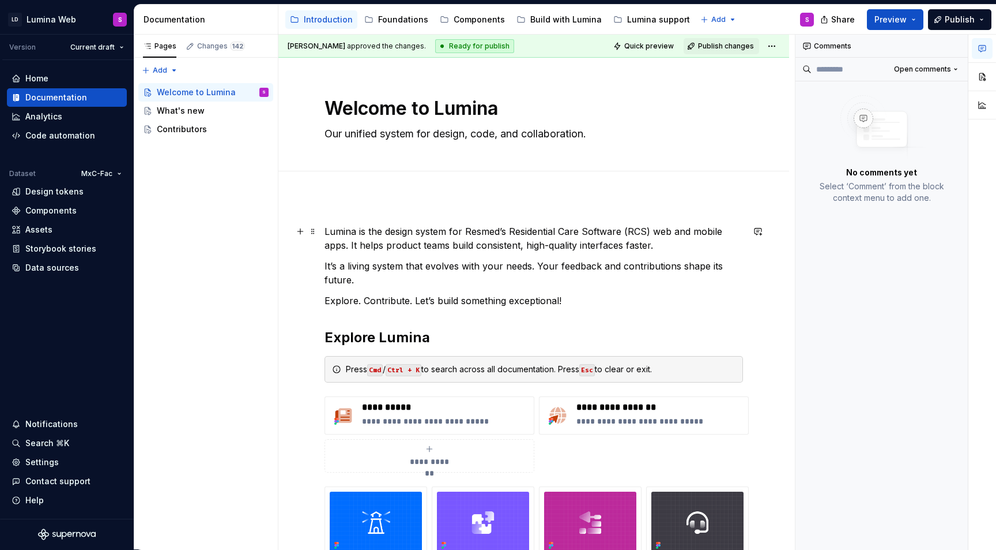
click at [325, 226] on p "Lumina is the design system for Resmed’s Residential Care Software (RCS) web an…" at bounding box center [534, 238] width 419 height 28
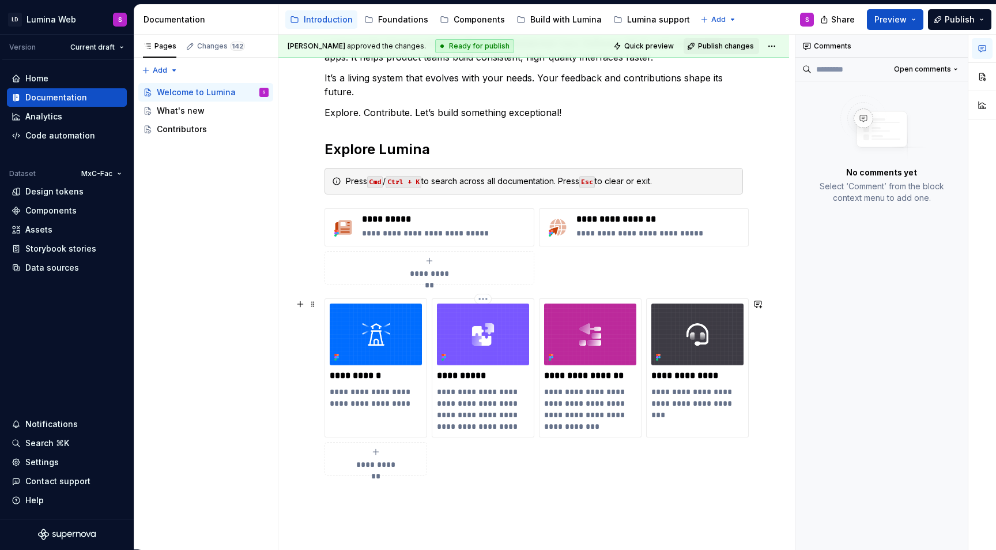
scroll to position [197, 0]
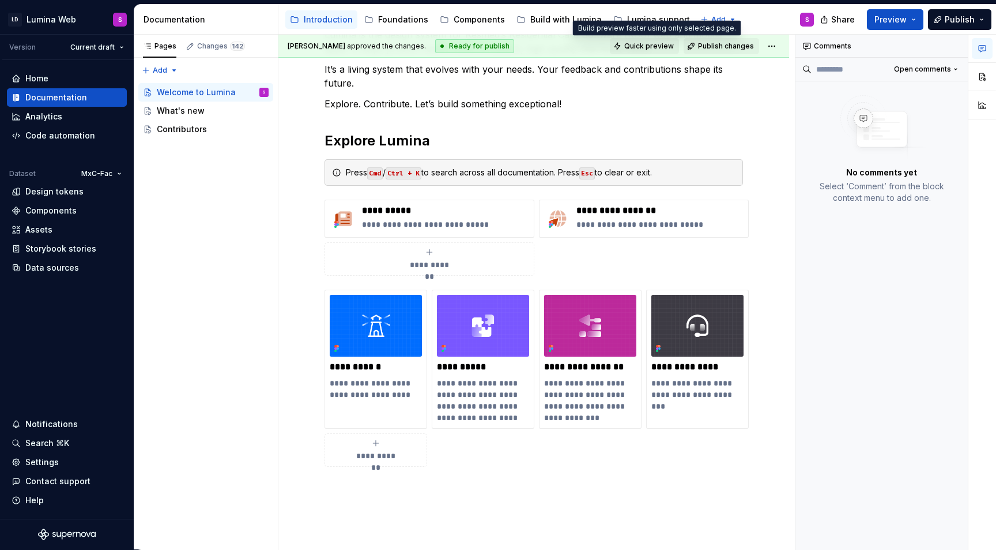
click at [660, 46] on span "Quick preview" at bounding box center [649, 46] width 50 height 9
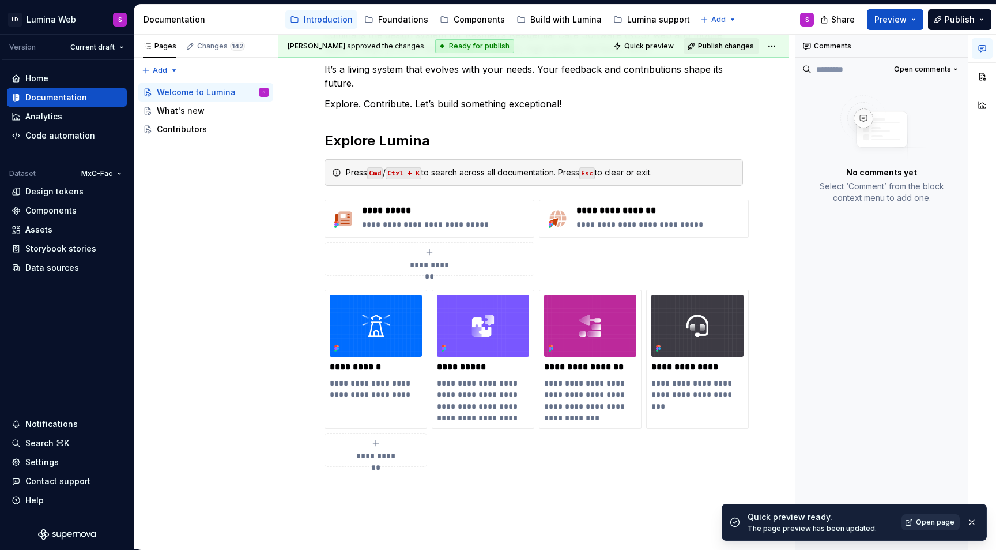
click at [933, 522] on span "Open page" at bounding box center [935, 521] width 39 height 9
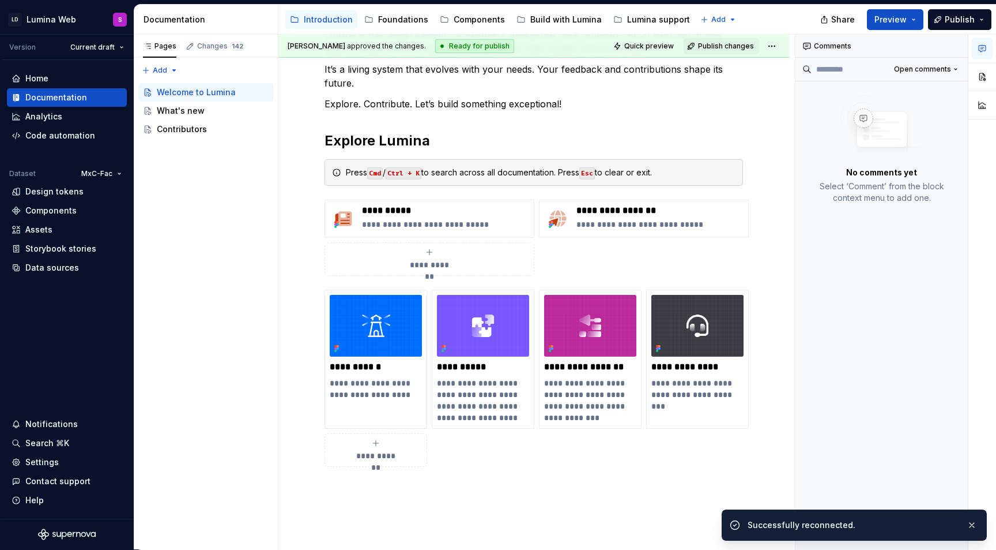
type textarea "*"
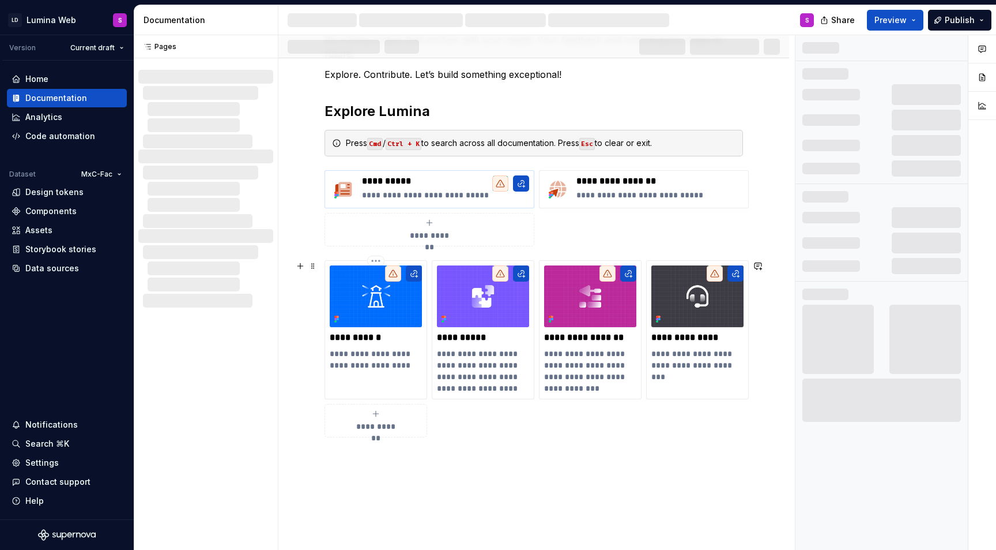
scroll to position [264, 0]
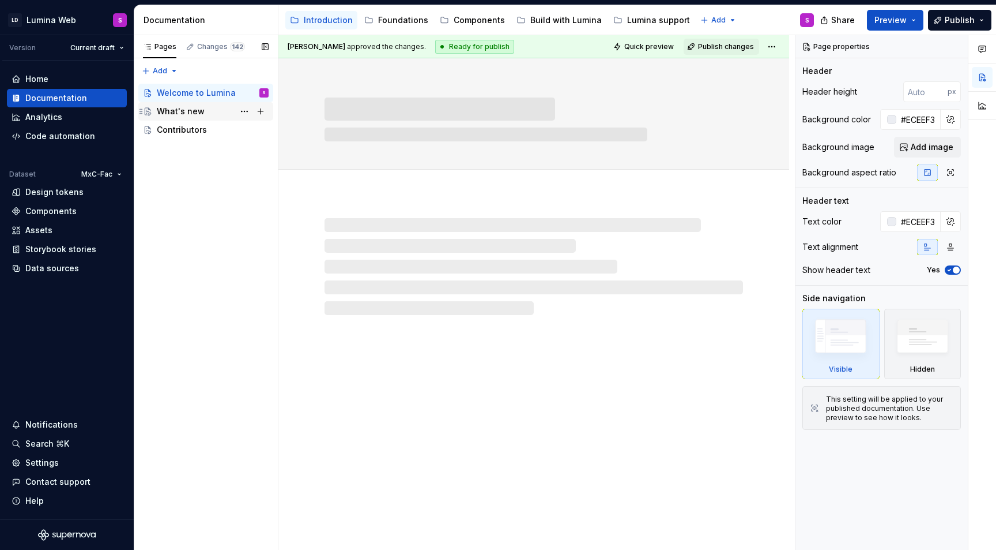
click at [206, 109] on div "What's new" at bounding box center [213, 111] width 112 height 16
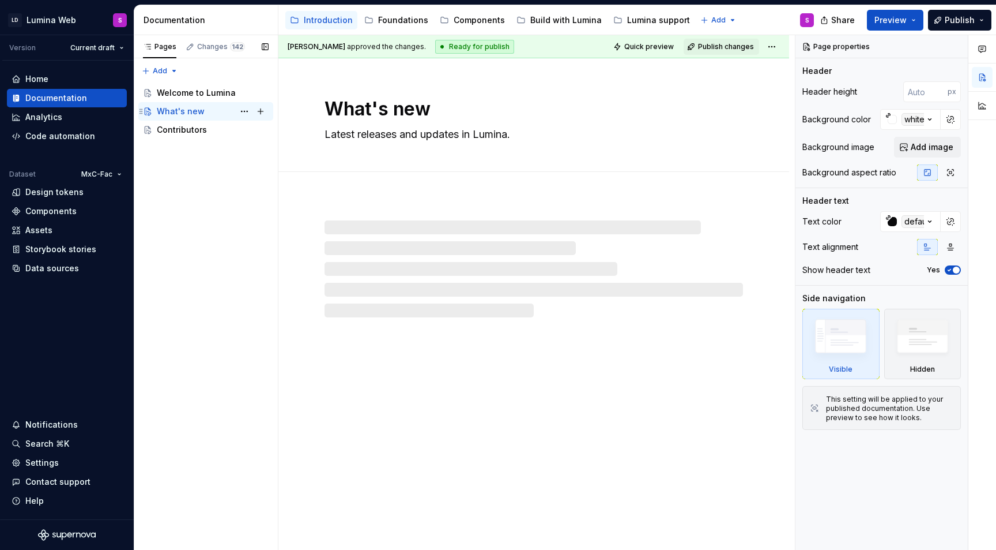
click at [206, 113] on div "What's new S" at bounding box center [213, 111] width 112 height 16
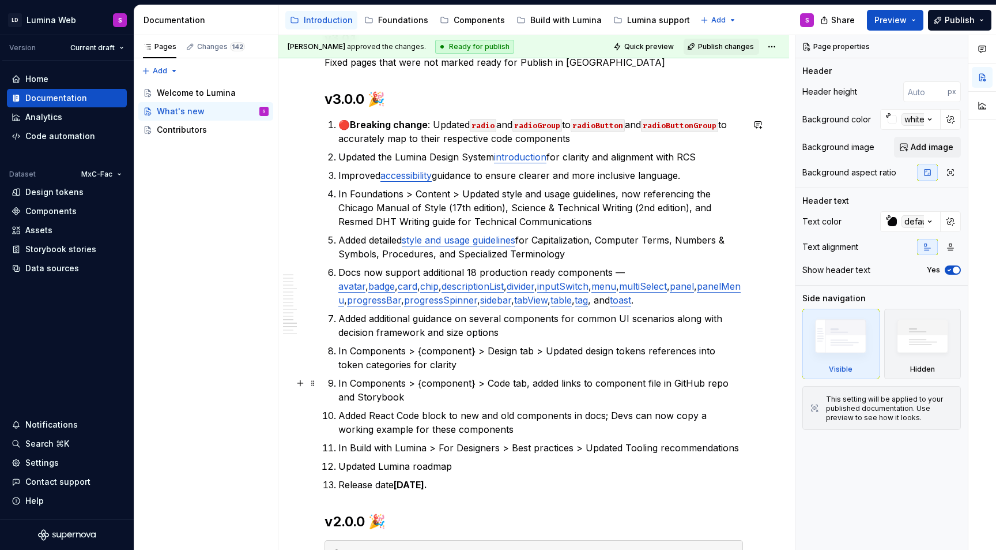
scroll to position [1978, 0]
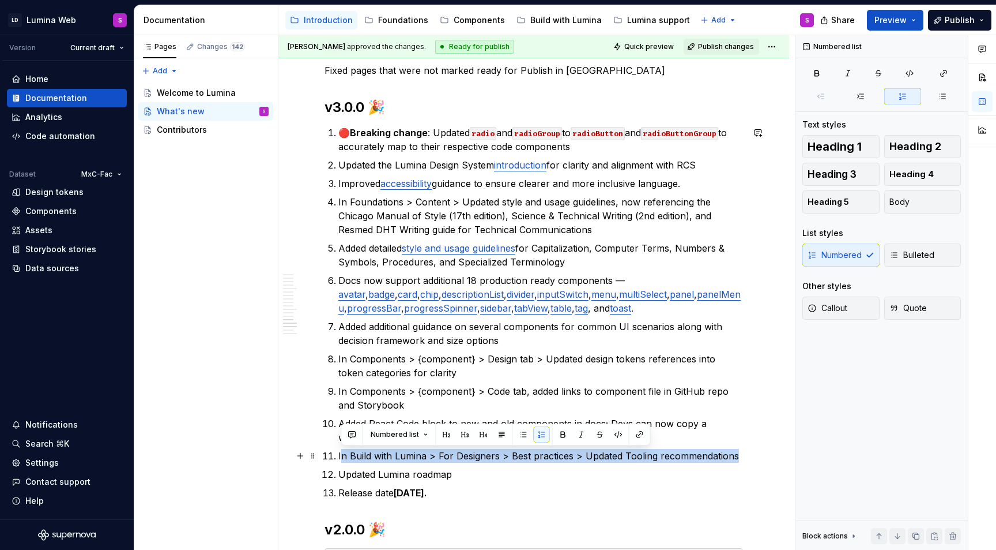
drag, startPoint x: 340, startPoint y: 458, endPoint x: 738, endPoint y: 461, distance: 397.3
click at [738, 461] on p "In Build with Lumina > For Designers > Best practices > Updated Tooling recomme…" at bounding box center [540, 456] width 405 height 14
copy p "n Build with Lumina > For Designers > Best practices > Updated Tooling recommen…"
click at [409, 27] on div "Foundations" at bounding box center [396, 20] width 64 height 14
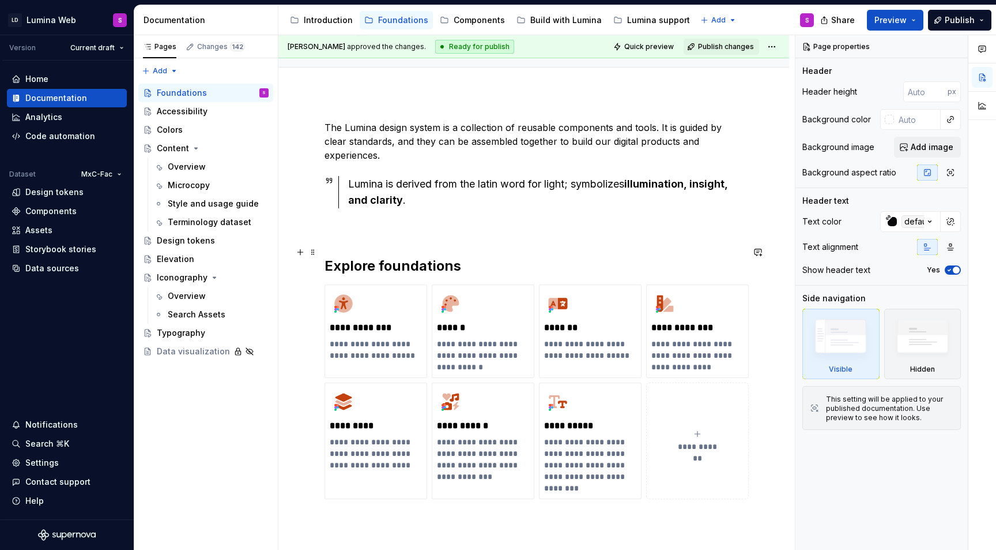
scroll to position [105, 0]
type textarea "*"
